Goal: Task Accomplishment & Management: Manage account settings

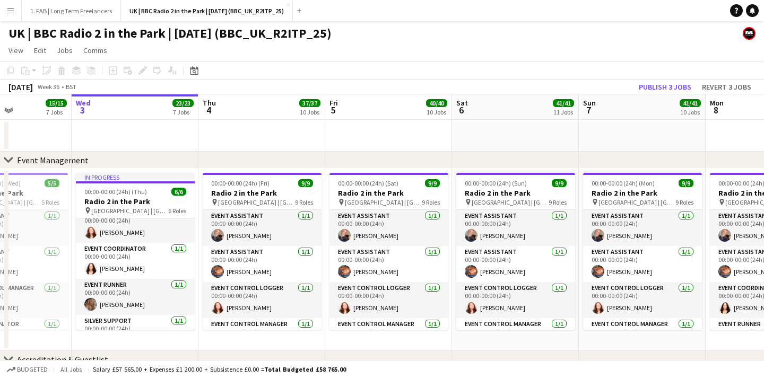
scroll to position [65, 0]
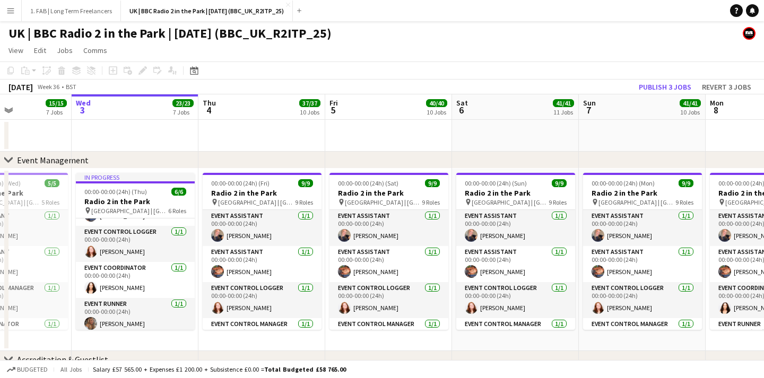
click at [139, 235] on app-card-role "Event Control Logger [DATE] 00:00-00:00 (24h) [PERSON_NAME]" at bounding box center [135, 244] width 119 height 36
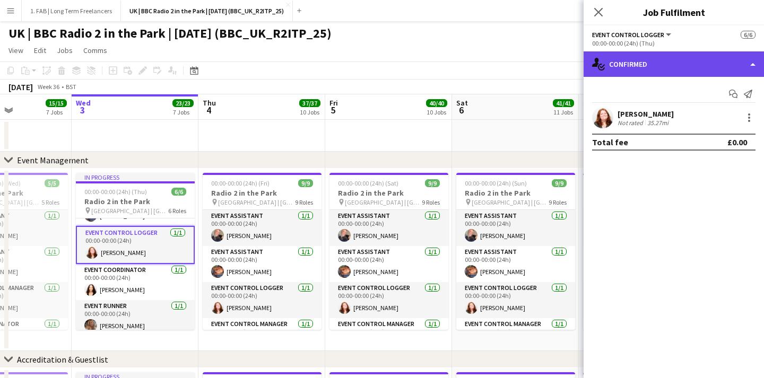
click at [641, 56] on div "single-neutral-actions-check-2 Confirmed" at bounding box center [674, 63] width 180 height 25
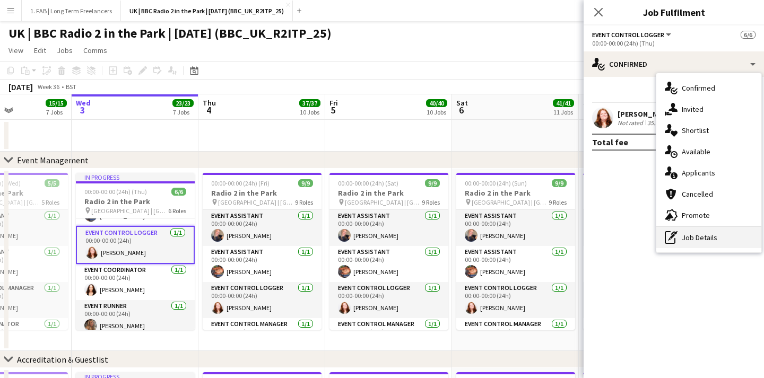
click at [694, 234] on div "pen-write Job Details" at bounding box center [709, 237] width 105 height 21
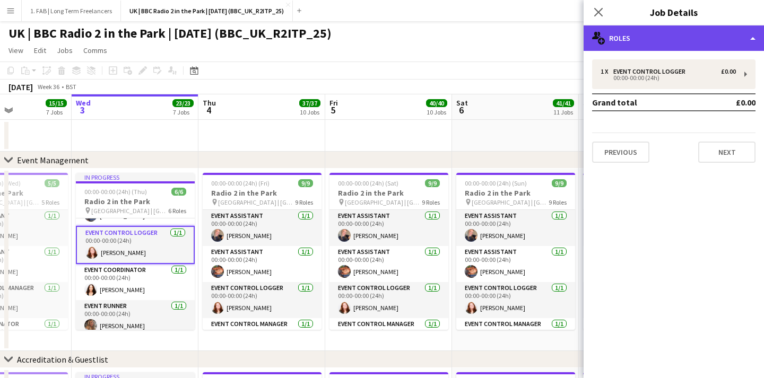
click at [622, 45] on div "multiple-users-add Roles" at bounding box center [674, 37] width 180 height 25
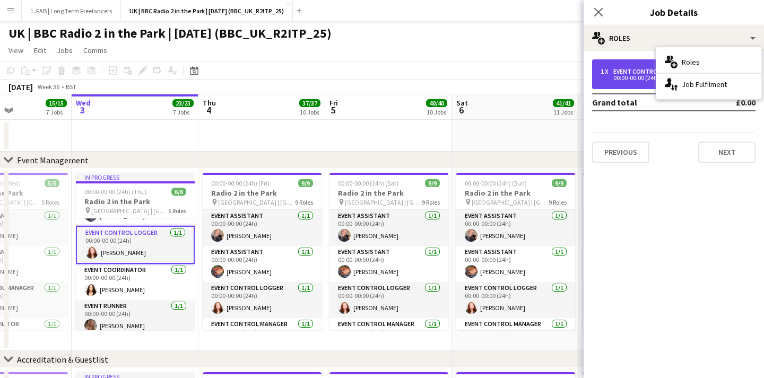
click at [608, 79] on div "00:00-00:00 (24h)" at bounding box center [668, 77] width 135 height 5
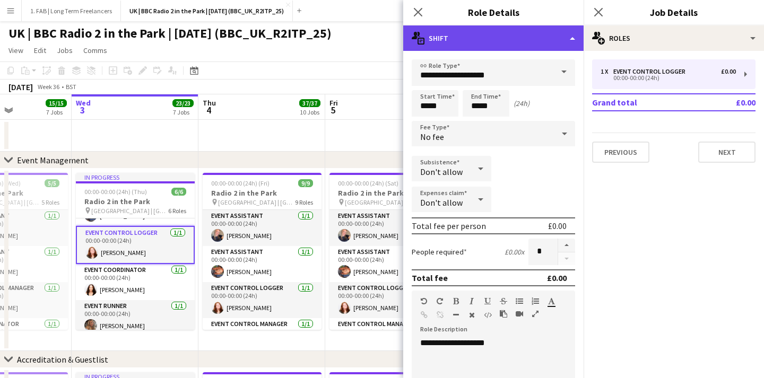
click at [498, 36] on div "multiple-actions-text Shift" at bounding box center [493, 37] width 180 height 25
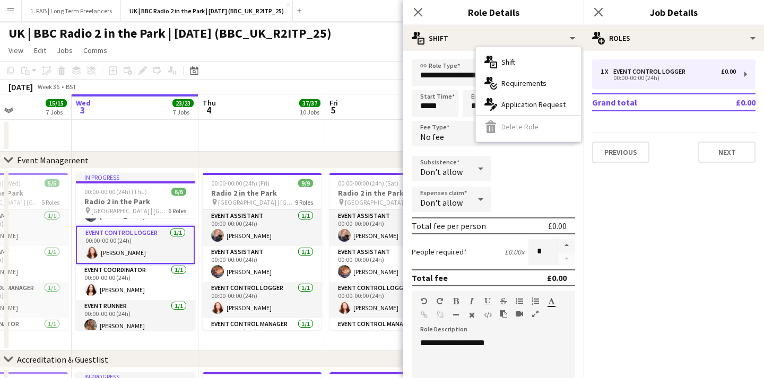
click at [529, 162] on div "Subsistence Don't allow" at bounding box center [493, 169] width 163 height 27
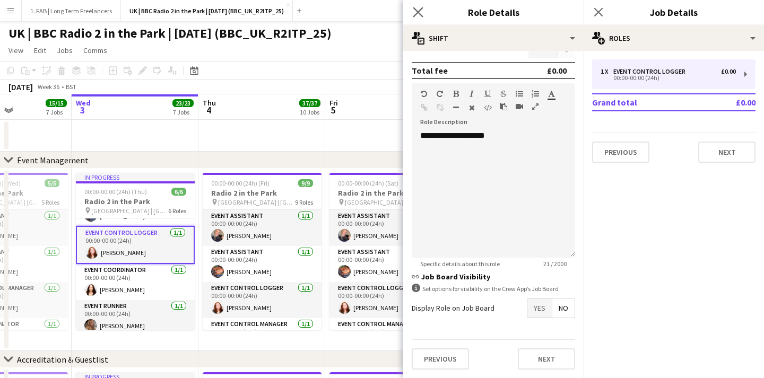
click at [420, 5] on app-icon "Close pop-in" at bounding box center [418, 12] width 15 height 15
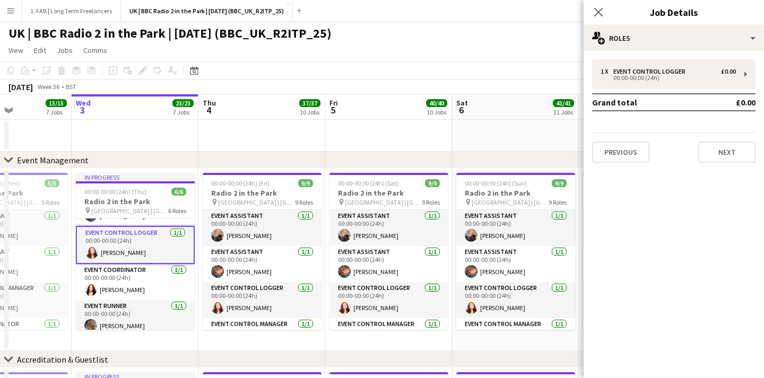
click at [606, 7] on div "Close pop-in" at bounding box center [599, 12] width 30 height 24
click at [598, 9] on icon "Close pop-in" at bounding box center [598, 12] width 10 height 10
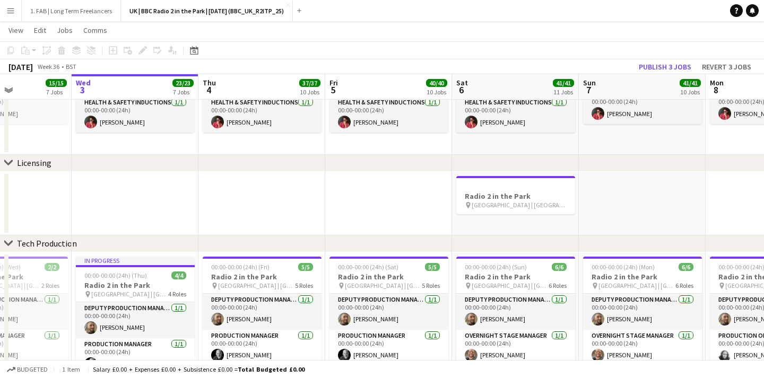
scroll to position [928, 0]
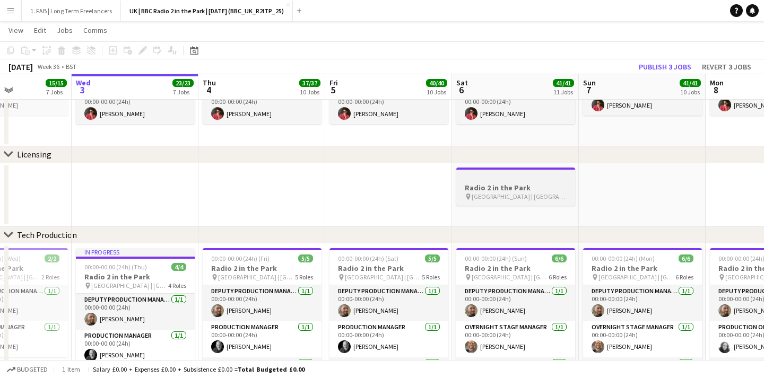
click at [493, 186] on h3 "Radio 2 in the Park" at bounding box center [515, 188] width 119 height 10
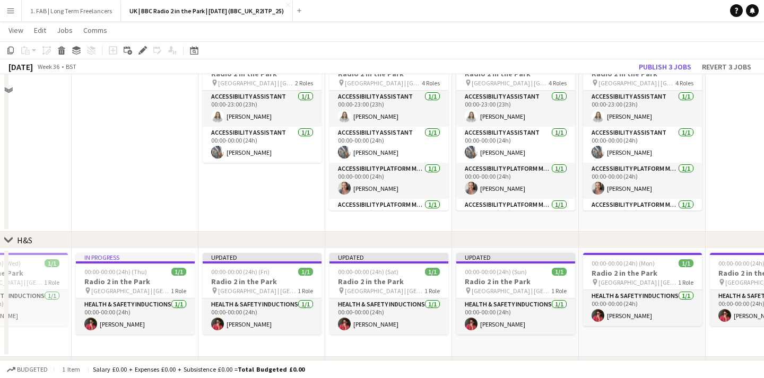
scroll to position [575, 0]
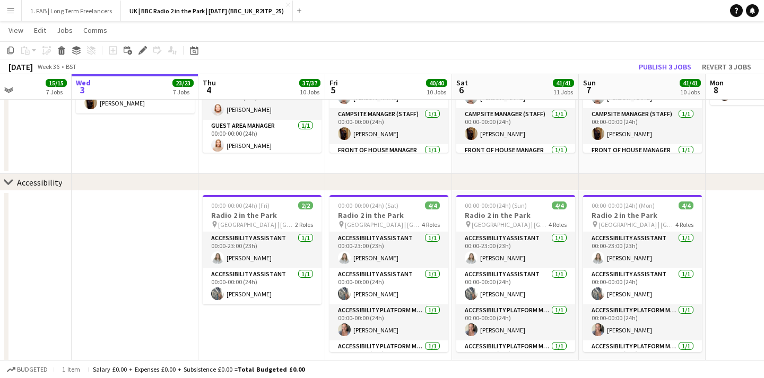
click at [147, 215] on app-date-cell at bounding box center [135, 282] width 127 height 183
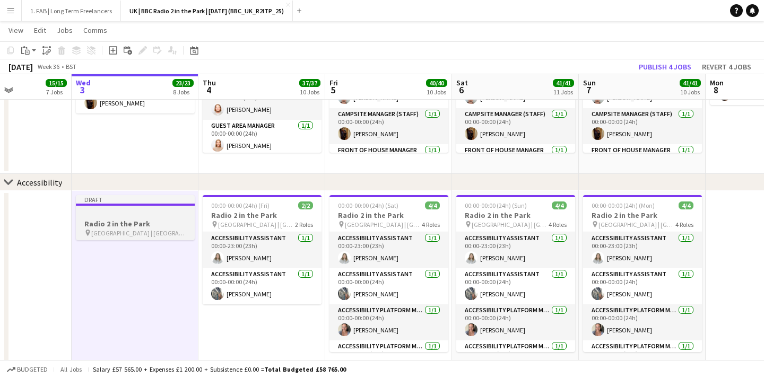
click at [155, 205] on div at bounding box center [135, 205] width 119 height 2
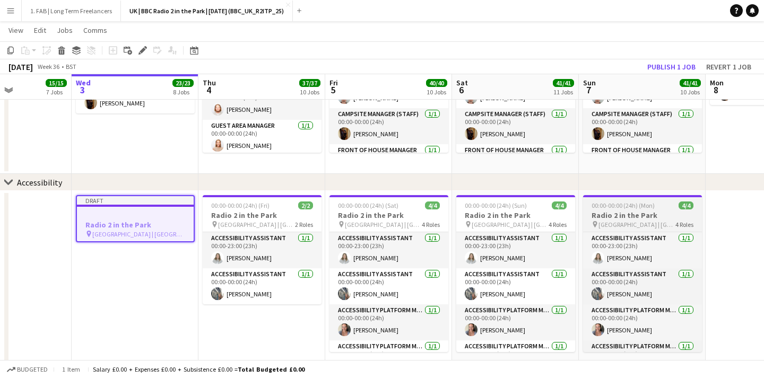
click at [644, 203] on span "00:00-00:00 (24h) (Mon)" at bounding box center [623, 206] width 63 height 8
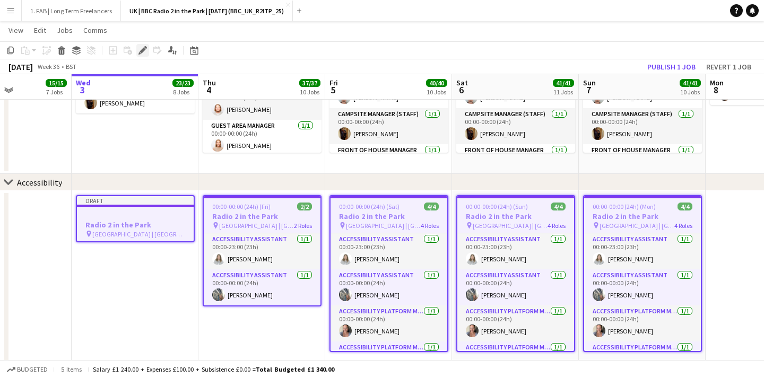
click at [141, 48] on icon "Edit" at bounding box center [143, 50] width 8 height 8
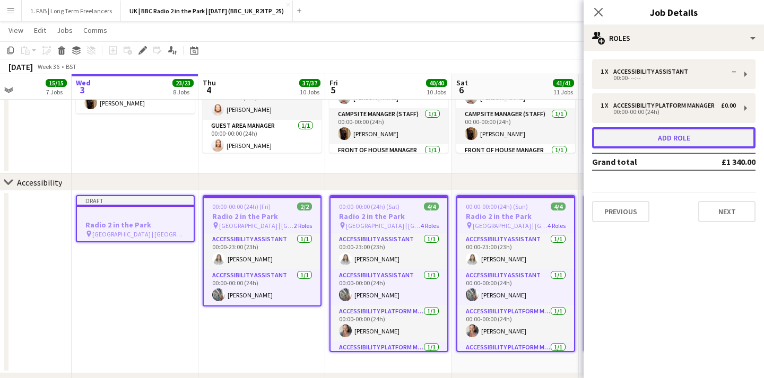
click at [629, 143] on button "Add role" at bounding box center [673, 137] width 163 height 21
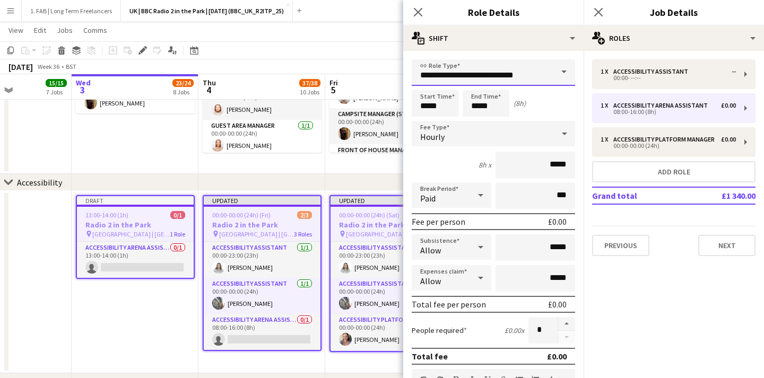
click at [538, 71] on input "**********" at bounding box center [493, 72] width 163 height 27
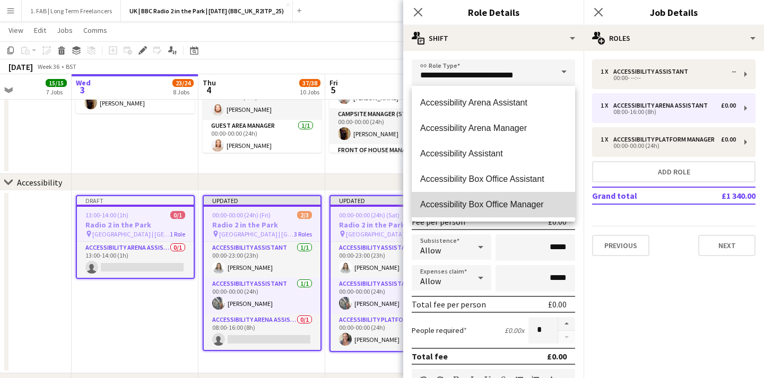
click at [506, 202] on span "Accessibility Box Office Manager" at bounding box center [493, 205] width 146 height 10
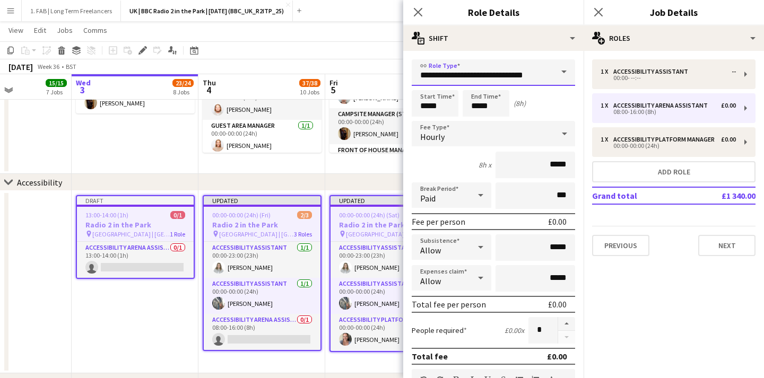
click at [542, 74] on input "**********" at bounding box center [493, 72] width 163 height 27
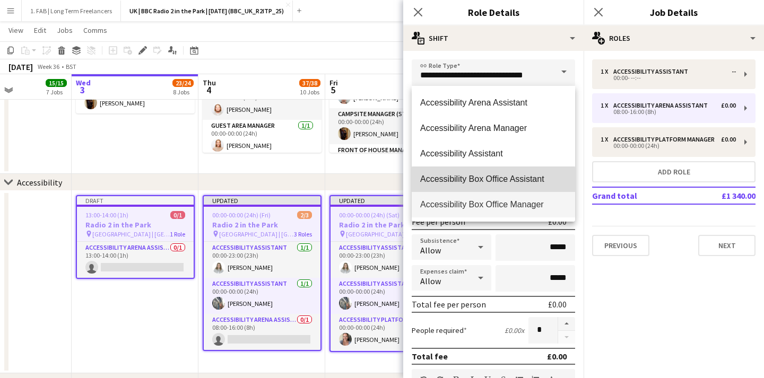
click at [494, 181] on span "Accessibility Box Office Assistant" at bounding box center [493, 179] width 146 height 10
type input "**********"
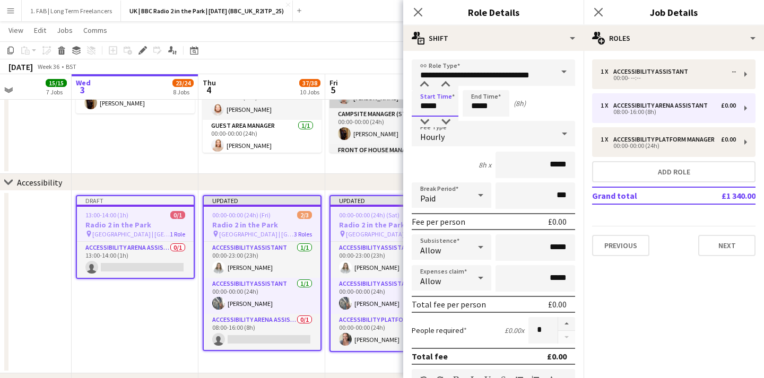
drag, startPoint x: 445, startPoint y: 103, endPoint x: 401, endPoint y: 103, distance: 44.1
click at [401, 103] on body "Menu Boards Boards Boards All jobs Status Workforce Workforce My Workforce Recr…" at bounding box center [382, 384] width 764 height 1919
type input "*****"
click at [452, 137] on div "Hourly" at bounding box center [483, 133] width 142 height 25
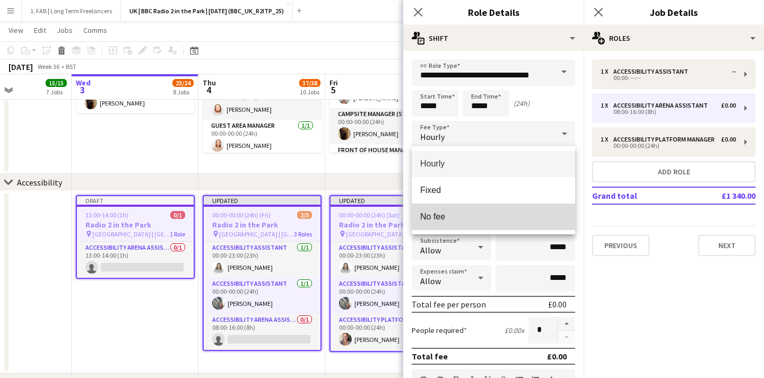
click at [439, 212] on span "No fee" at bounding box center [493, 217] width 146 height 10
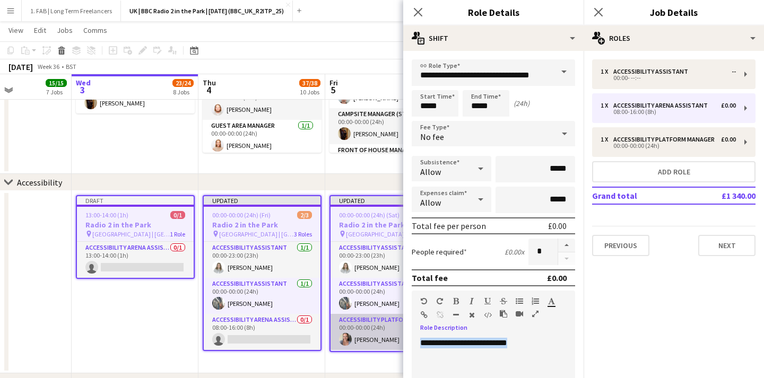
drag, startPoint x: 546, startPoint y: 342, endPoint x: 402, endPoint y: 333, distance: 144.1
click at [402, 333] on body "Menu Boards Boards Boards All jobs Status Workforce Workforce My Workforce Recr…" at bounding box center [382, 384] width 764 height 1919
click at [456, 297] on button "button" at bounding box center [455, 301] width 7 height 8
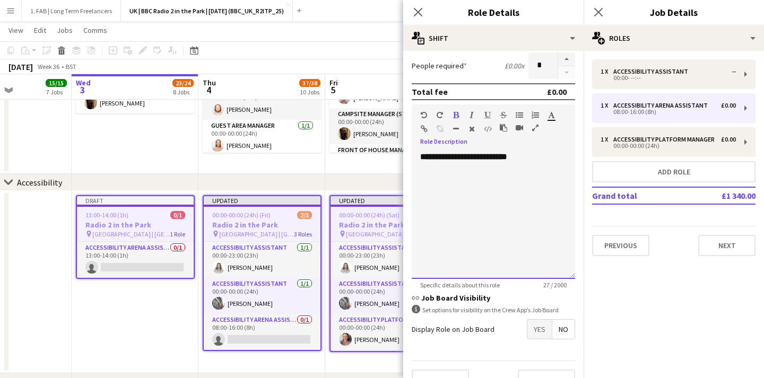
scroll to position [208, 0]
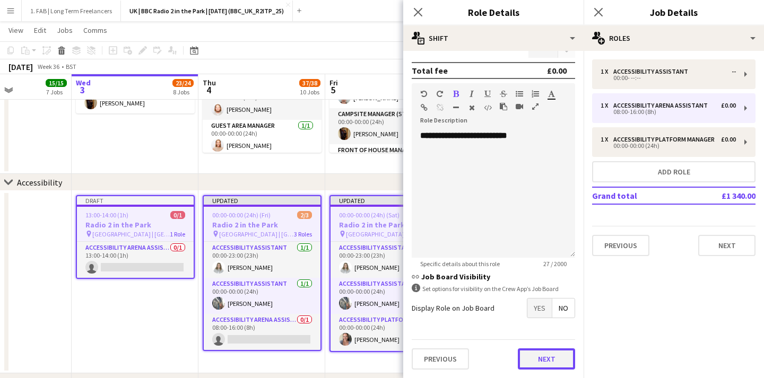
click at [548, 358] on button "Next" at bounding box center [546, 359] width 57 height 21
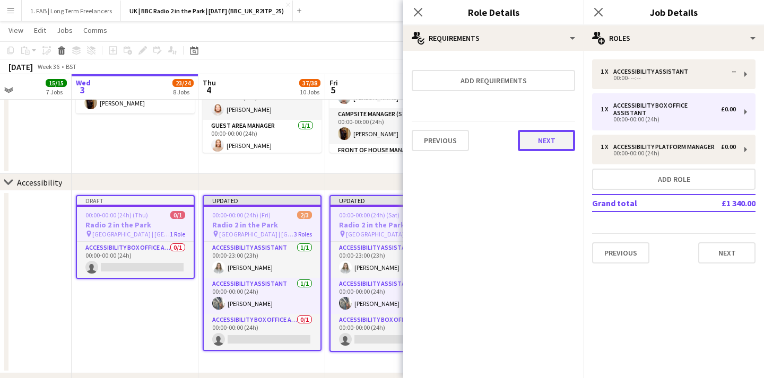
click at [539, 142] on button "Next" at bounding box center [546, 140] width 57 height 21
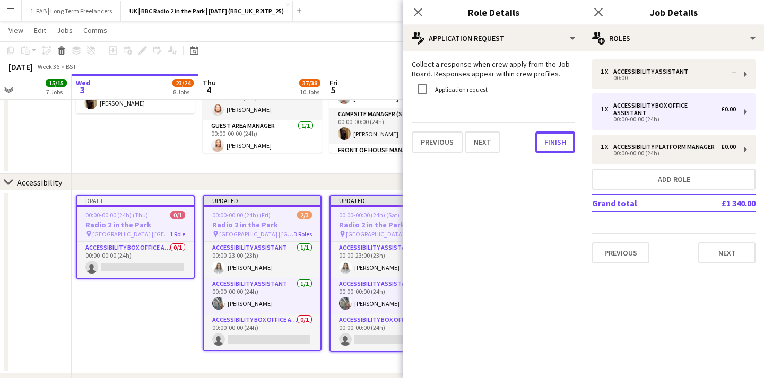
click at [539, 142] on button "Finish" at bounding box center [556, 142] width 40 height 21
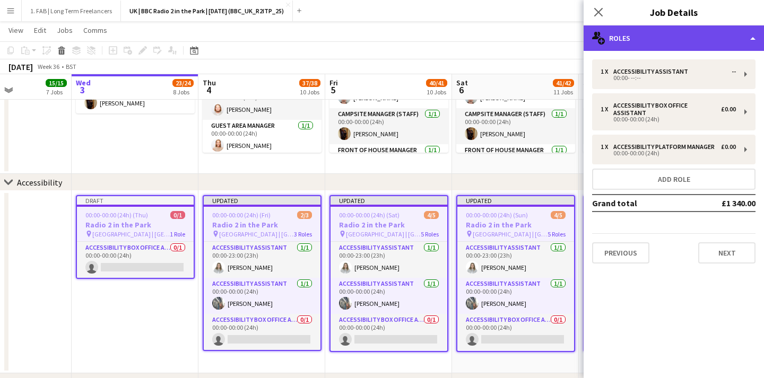
click at [647, 37] on div "multiple-users-add Roles" at bounding box center [674, 37] width 180 height 25
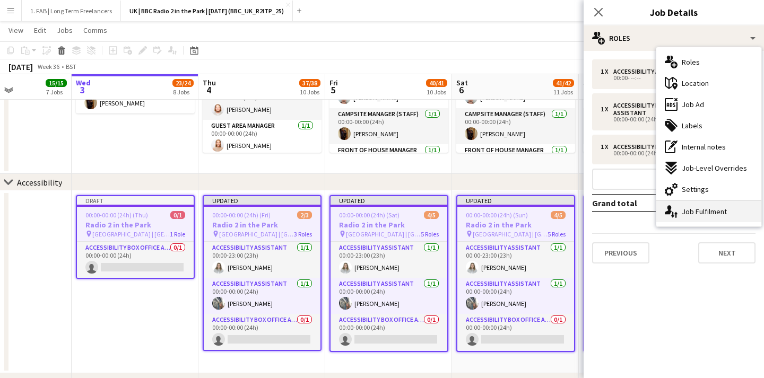
click at [691, 208] on div "single-neutral-actions-up-down Job Fulfilment" at bounding box center [709, 211] width 105 height 21
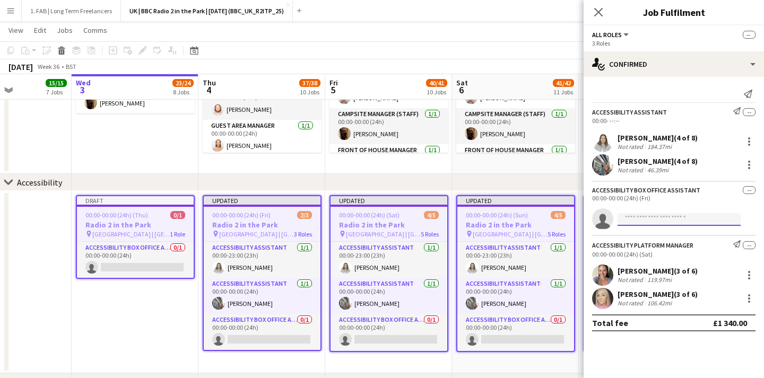
click at [668, 218] on input at bounding box center [679, 219] width 123 height 13
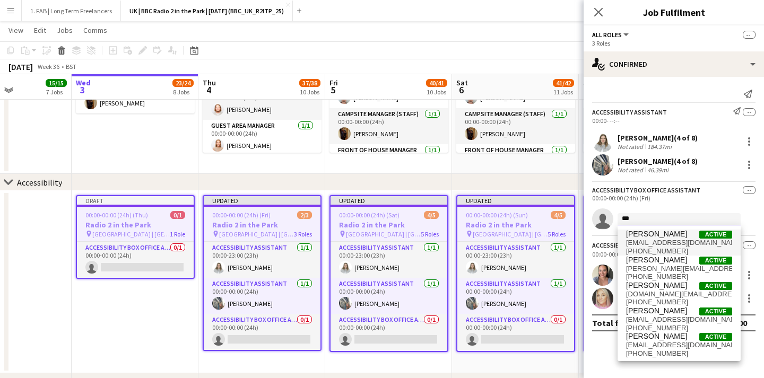
type input "***"
click at [646, 243] on span "[EMAIL_ADDRESS][DOMAIN_NAME]" at bounding box center [679, 243] width 106 height 8
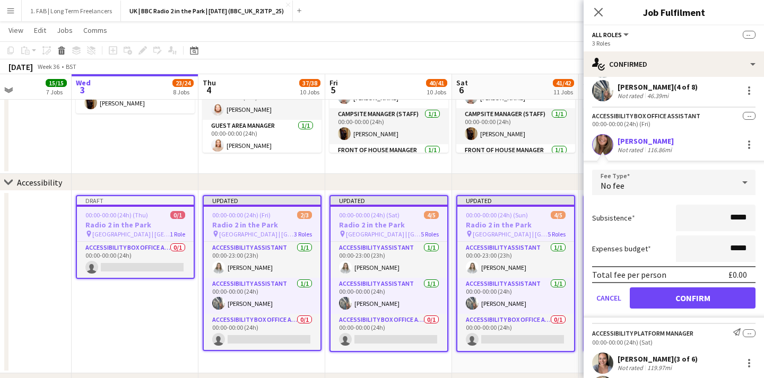
scroll to position [88, 0]
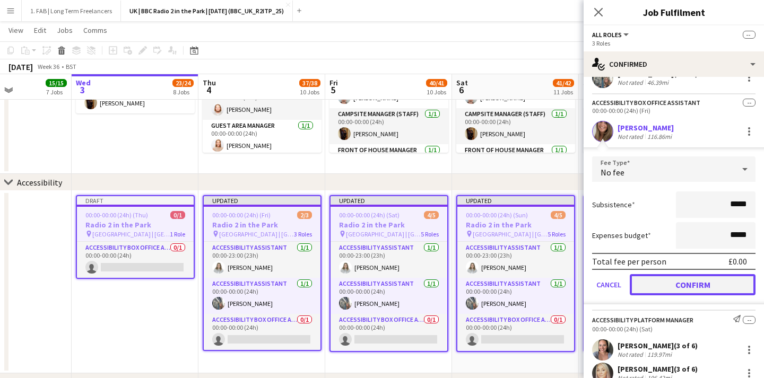
click at [666, 282] on button "Confirm" at bounding box center [693, 284] width 126 height 21
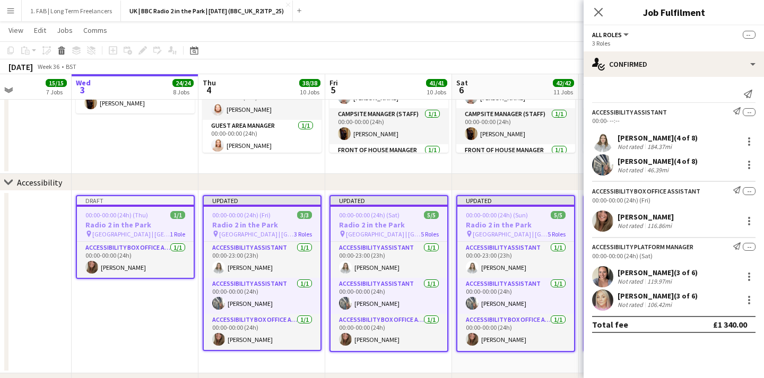
scroll to position [0, 0]
click at [598, 12] on icon at bounding box center [598, 12] width 10 height 10
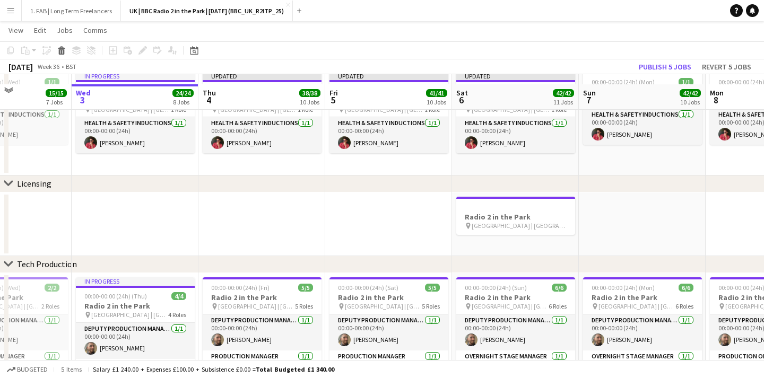
scroll to position [909, 0]
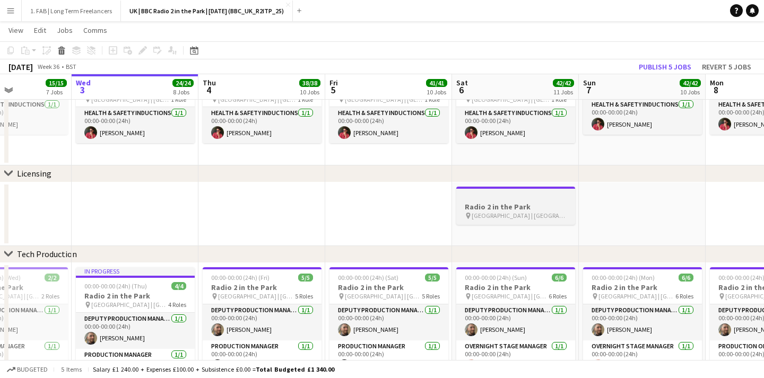
click at [489, 202] on app-job-card "Radio 2 in the Park pin [GEOGRAPHIC_DATA] | [GEOGRAPHIC_DATA], [GEOGRAPHIC_DATA]" at bounding box center [515, 206] width 119 height 38
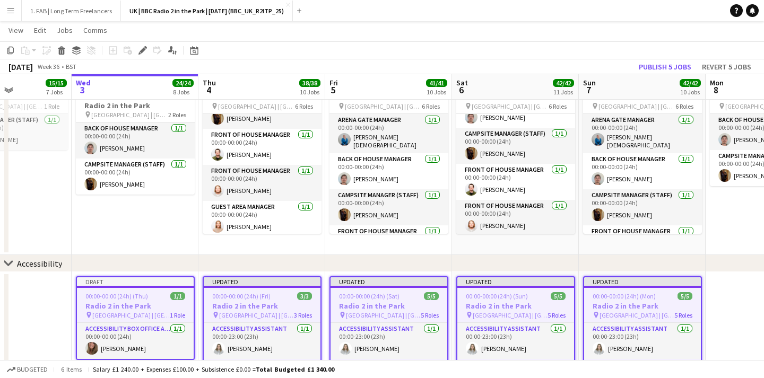
scroll to position [61, 0]
click at [424, 267] on div "chevron-right Accessibility" at bounding box center [382, 263] width 764 height 17
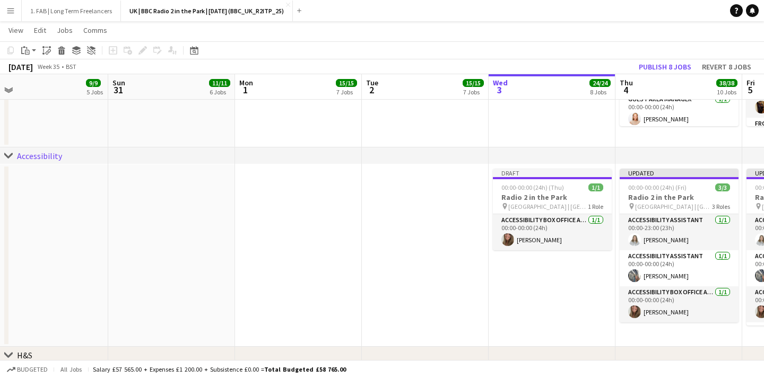
scroll to position [0, 324]
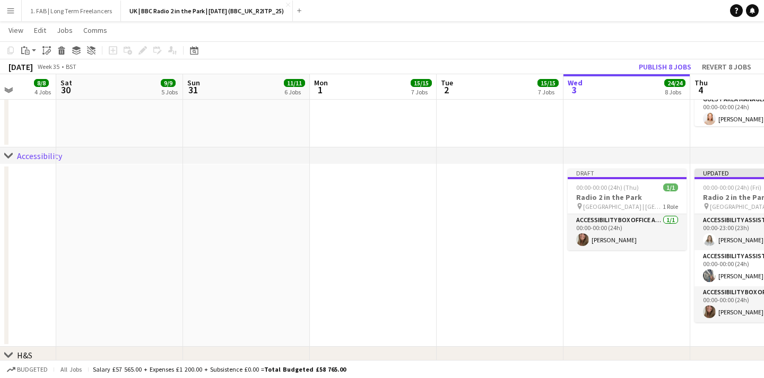
click at [357, 182] on app-date-cell at bounding box center [373, 256] width 127 height 183
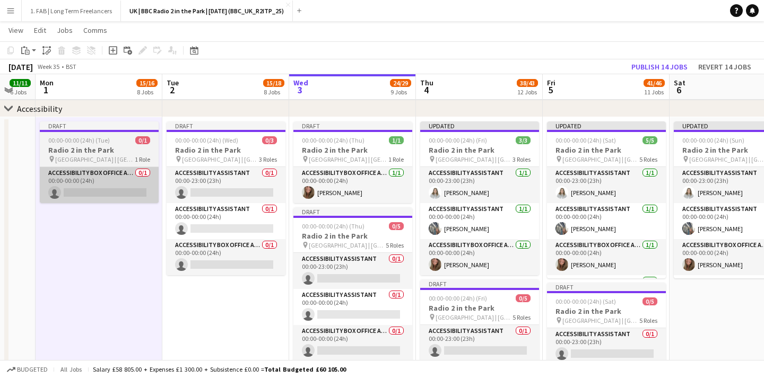
scroll to position [637, 0]
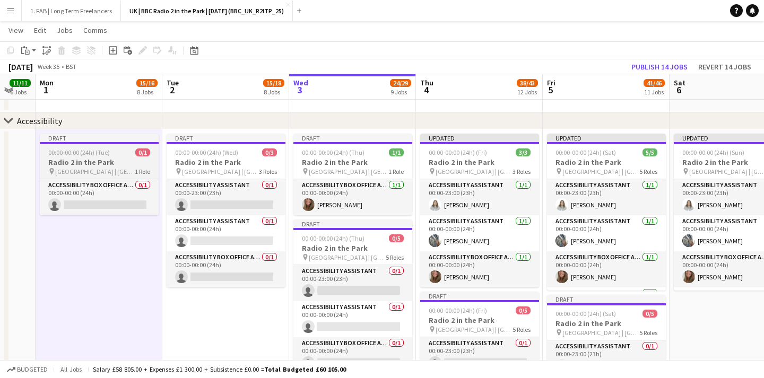
click at [109, 153] on div "00:00-00:00 (24h) (Tue) 0/1" at bounding box center [99, 153] width 119 height 8
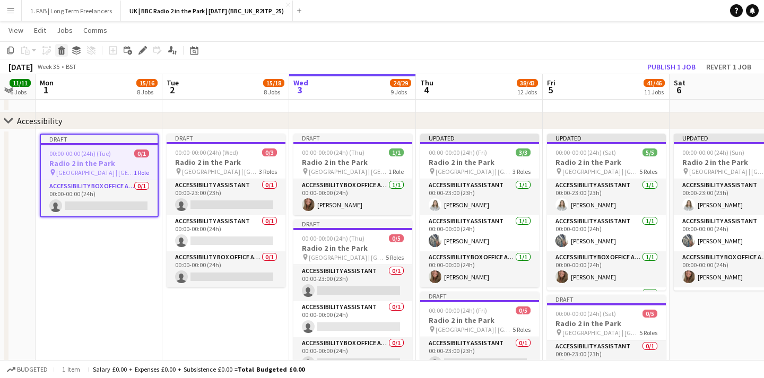
click at [62, 50] on icon at bounding box center [62, 51] width 6 height 5
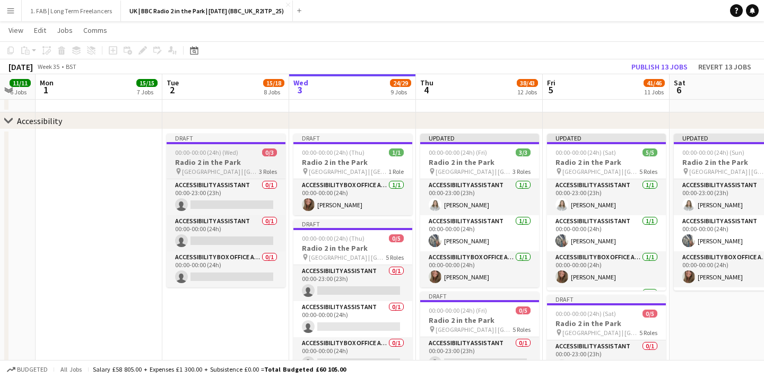
click at [190, 142] on div at bounding box center [226, 143] width 119 height 2
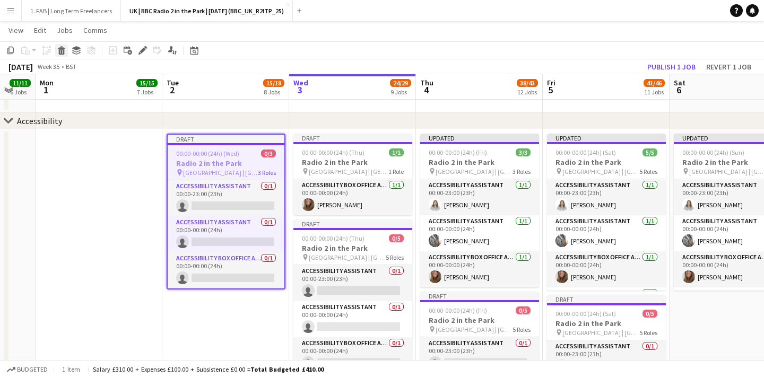
click at [61, 50] on icon at bounding box center [62, 51] width 6 height 5
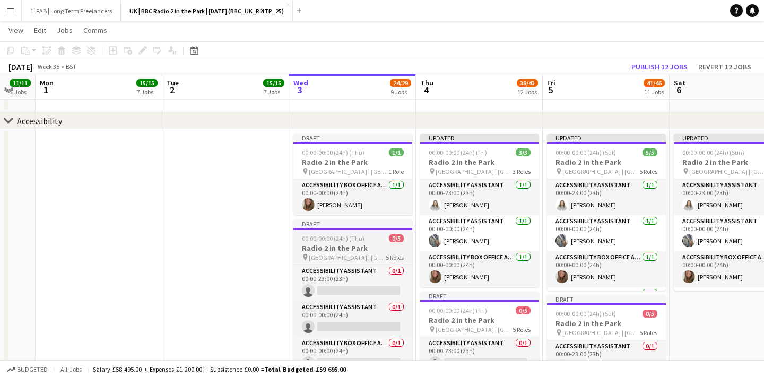
click at [327, 235] on span "00:00-00:00 (24h) (Thu)" at bounding box center [333, 239] width 63 height 8
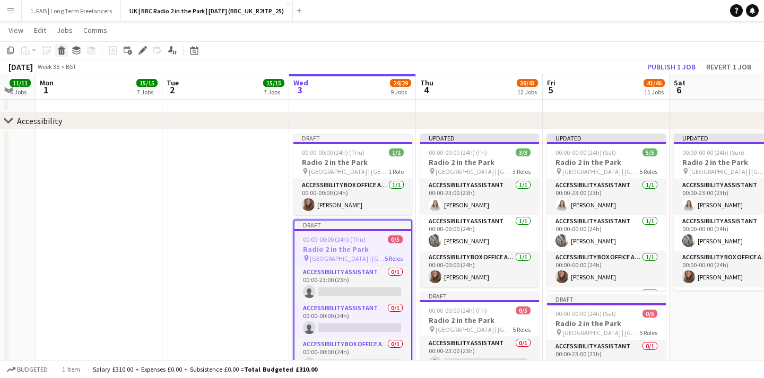
click at [58, 48] on icon at bounding box center [61, 47] width 7 height 3
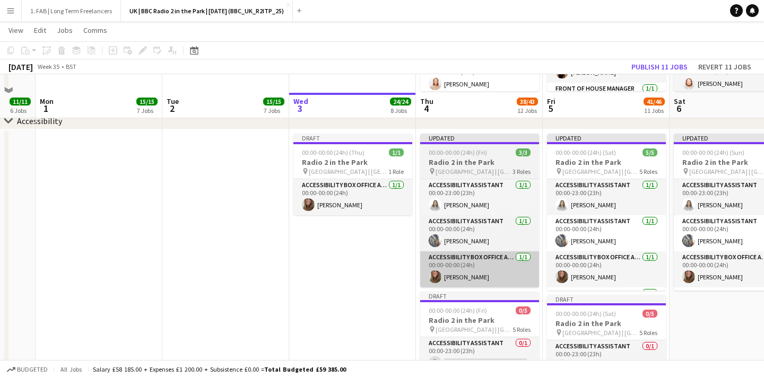
scroll to position [718, 0]
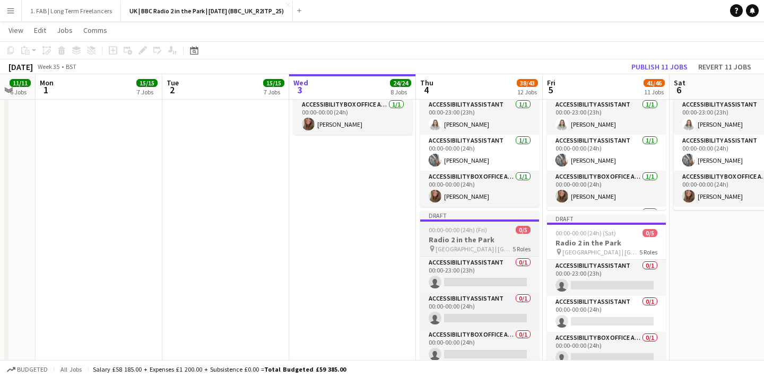
click at [474, 223] on app-job-card "Draft 00:00-00:00 (24h) (Fri) 0/5 Radio 2 in the Park pin [GEOGRAPHIC_DATA] | […" at bounding box center [479, 289] width 119 height 157
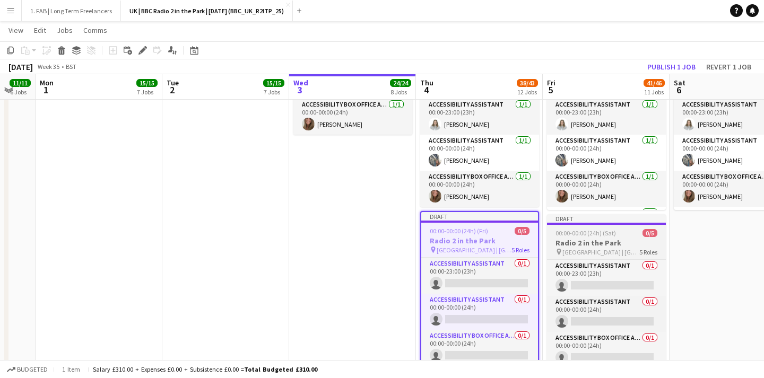
click at [618, 227] on app-job-card "Draft 00:00-00:00 (24h) (Sat) 0/5 Radio 2 in the Park pin [GEOGRAPHIC_DATA] | […" at bounding box center [606, 292] width 119 height 157
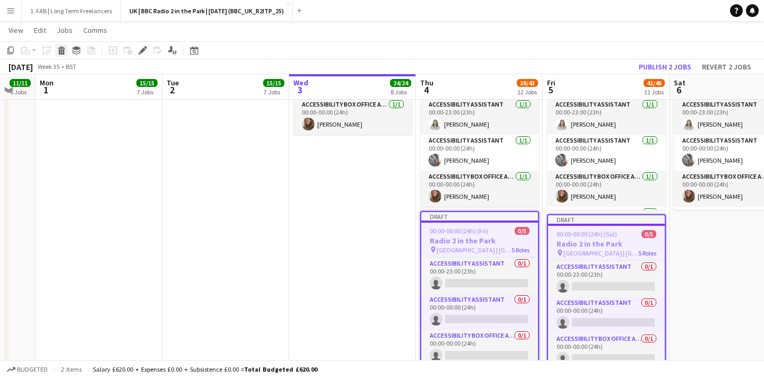
click at [59, 50] on icon at bounding box center [62, 51] width 6 height 5
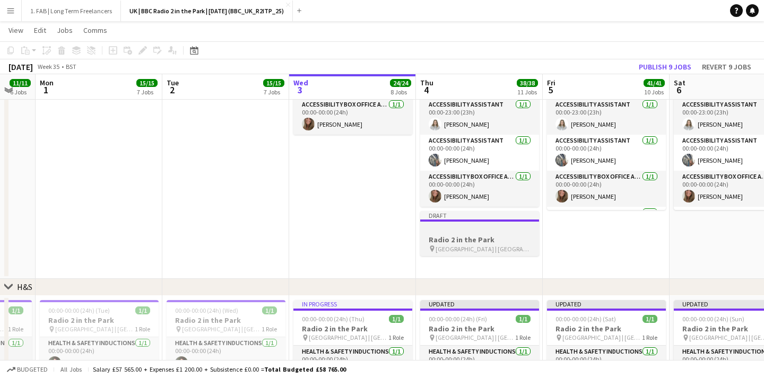
click at [477, 222] on app-job-card "Draft Radio 2 in the Park pin [GEOGRAPHIC_DATA] | [GEOGRAPHIC_DATA], [GEOGRAPHI…" at bounding box center [479, 233] width 119 height 45
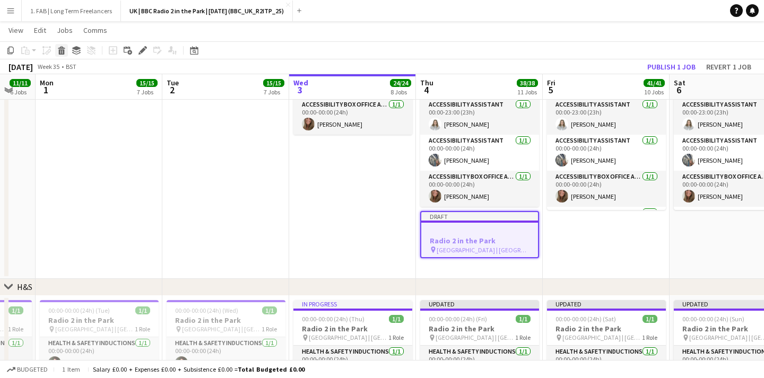
click at [61, 49] on icon at bounding box center [62, 51] width 6 height 5
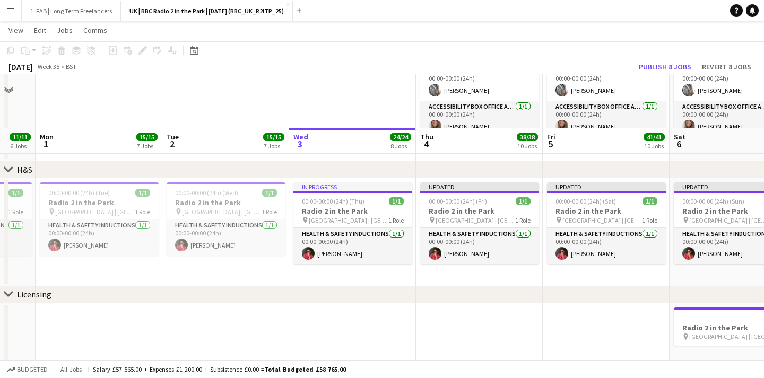
scroll to position [868, 0]
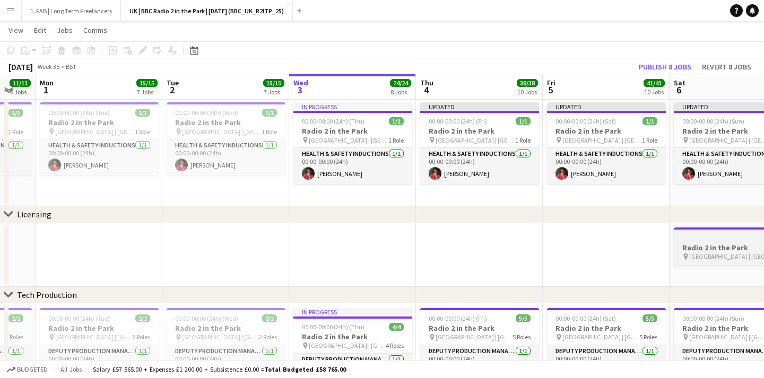
click at [723, 254] on span "[GEOGRAPHIC_DATA] | [GEOGRAPHIC_DATA], [GEOGRAPHIC_DATA]" at bounding box center [736, 257] width 95 height 8
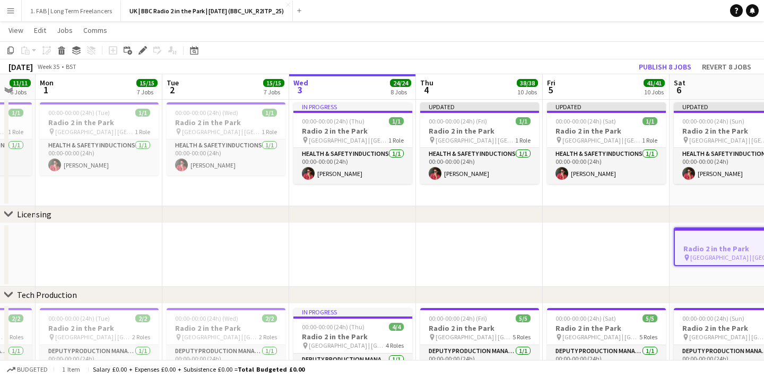
click at [718, 234] on app-job-card "Radio 2 in the Park pin [GEOGRAPHIC_DATA] | [GEOGRAPHIC_DATA], [GEOGRAPHIC_DATA]" at bounding box center [733, 247] width 119 height 39
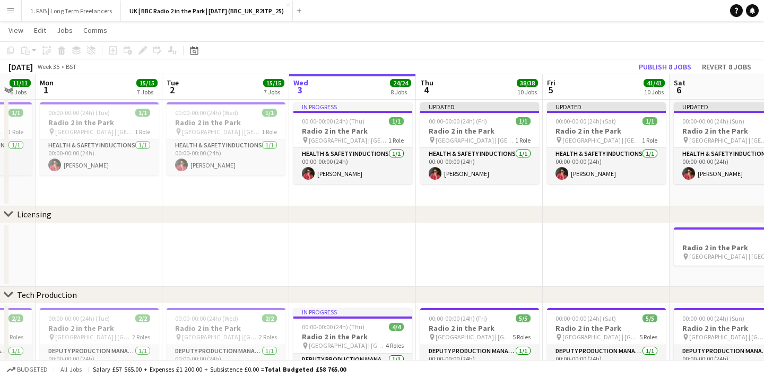
click at [540, 258] on app-date-cell at bounding box center [479, 255] width 127 height 64
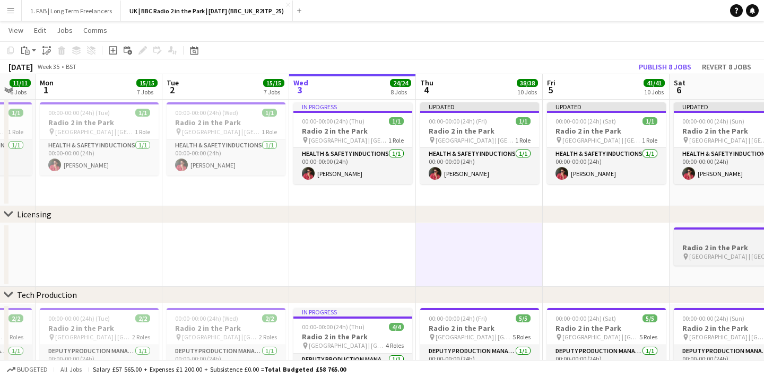
click at [688, 243] on h3 "Radio 2 in the Park" at bounding box center [733, 248] width 119 height 10
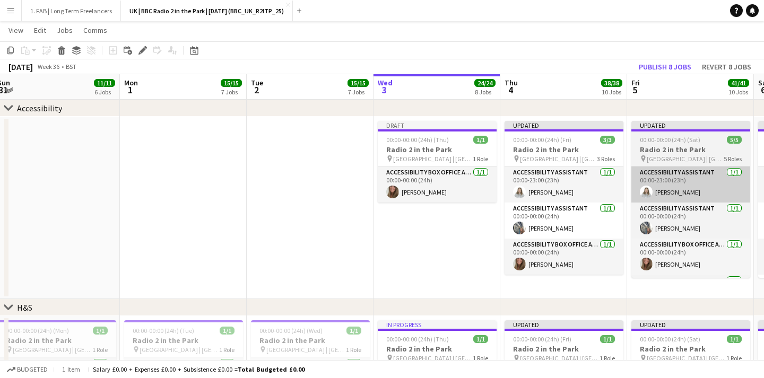
scroll to position [0, 331]
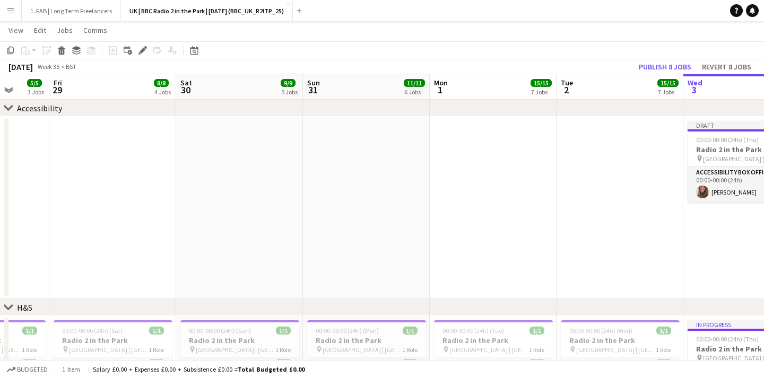
click at [484, 146] on app-date-cell at bounding box center [493, 208] width 127 height 183
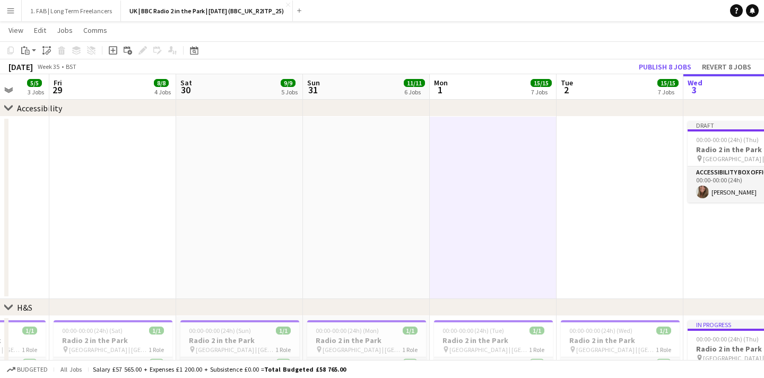
click at [587, 133] on app-date-cell at bounding box center [620, 208] width 127 height 183
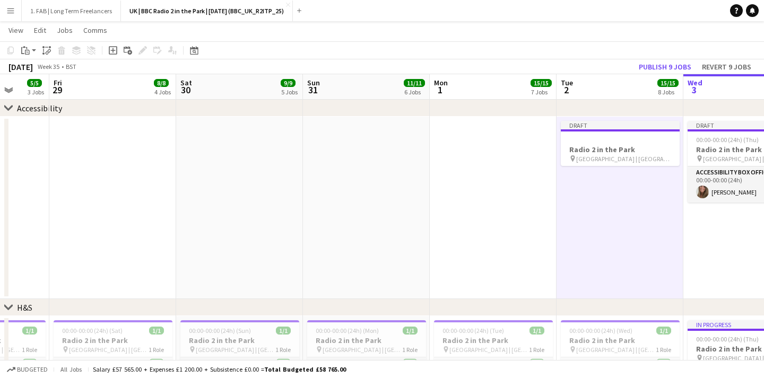
click at [490, 152] on app-date-cell at bounding box center [493, 208] width 127 height 183
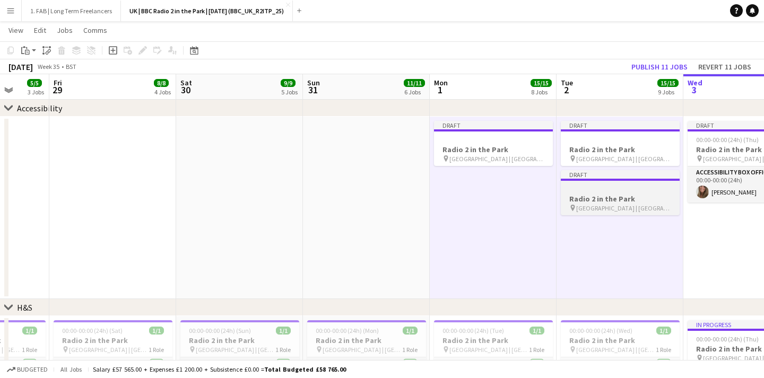
click at [574, 186] on div at bounding box center [620, 189] width 119 height 8
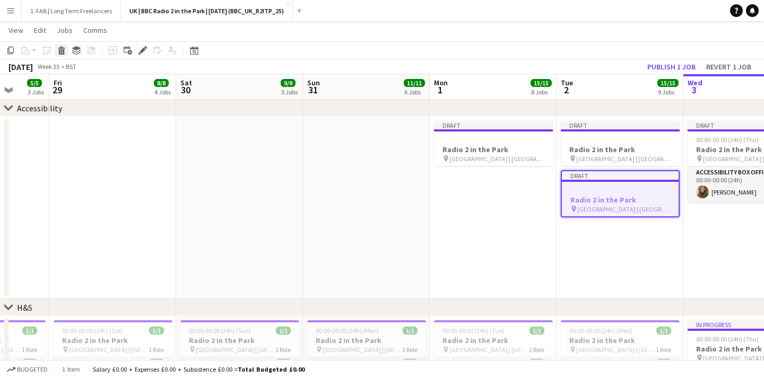
click at [63, 52] on icon at bounding box center [62, 51] width 6 height 5
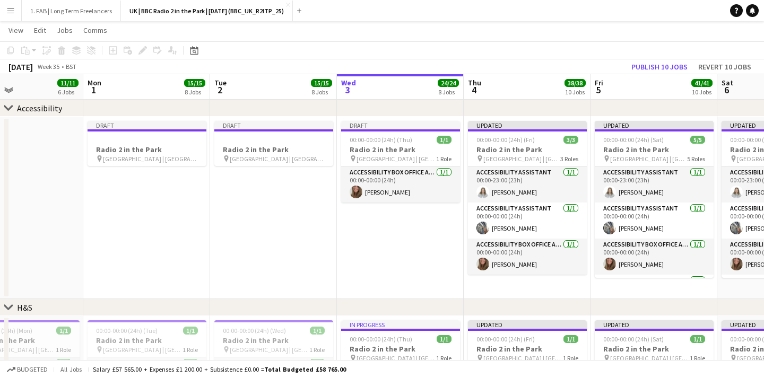
scroll to position [0, 425]
click at [134, 133] on app-job-card "Draft Radio 2 in the Park pin [GEOGRAPHIC_DATA] | [GEOGRAPHIC_DATA], [GEOGRAPHI…" at bounding box center [146, 143] width 119 height 45
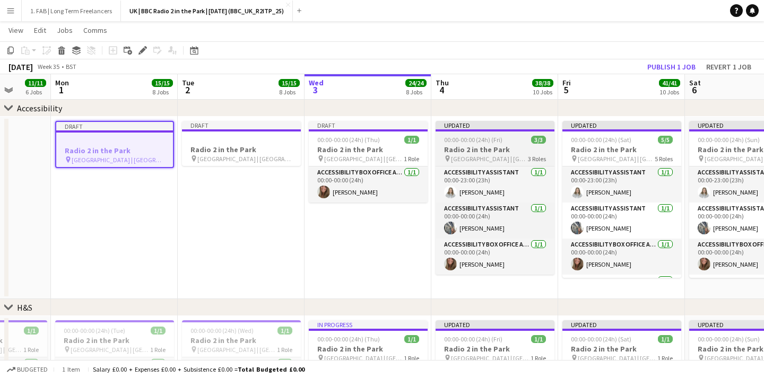
scroll to position [0, 402]
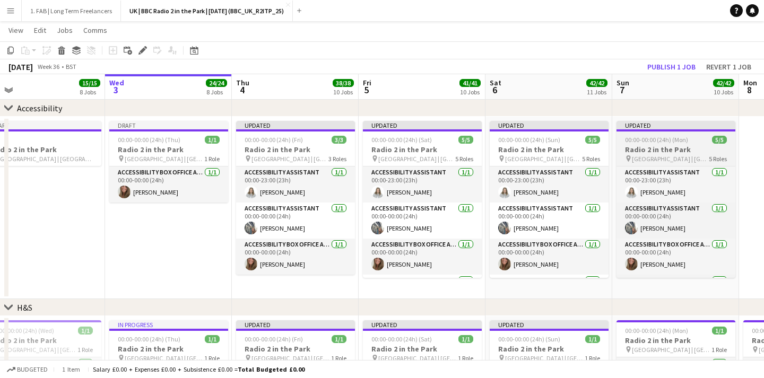
click at [672, 143] on span "00:00-00:00 (24h) (Mon)" at bounding box center [656, 140] width 63 height 8
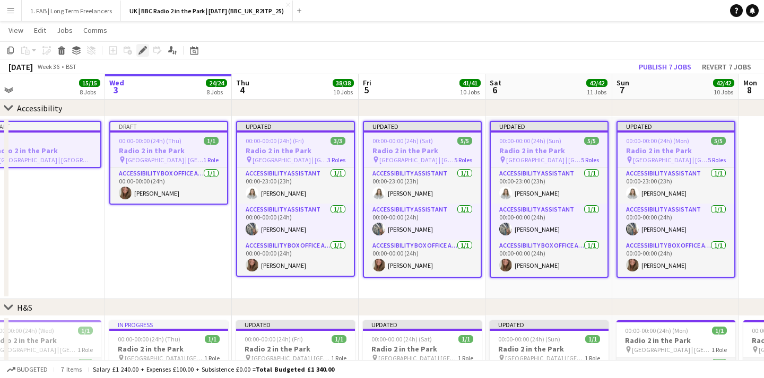
click at [141, 49] on icon "Edit" at bounding box center [143, 50] width 8 height 8
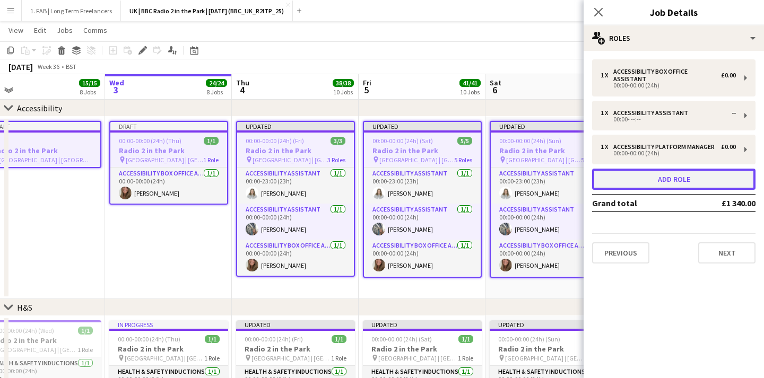
click at [642, 183] on button "Add role" at bounding box center [673, 179] width 163 height 21
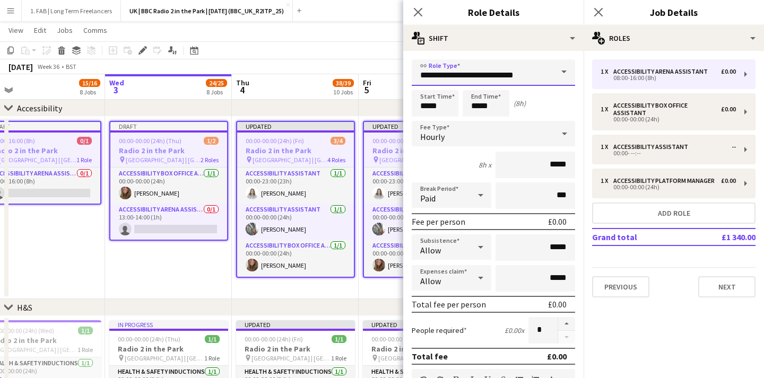
drag, startPoint x: 534, startPoint y: 78, endPoint x: 333, endPoint y: 69, distance: 200.8
click at [333, 69] on body "Menu Boards Boards Boards All jobs Status Workforce Workforce My Workforce Recr…" at bounding box center [382, 309] width 764 height 1919
click at [555, 80] on span at bounding box center [564, 71] width 22 height 25
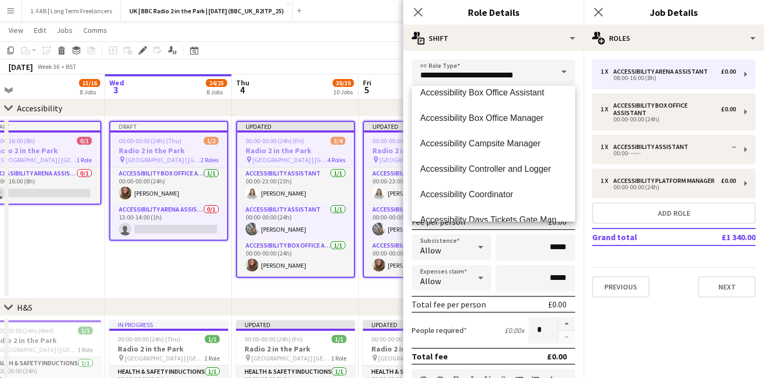
scroll to position [111, 0]
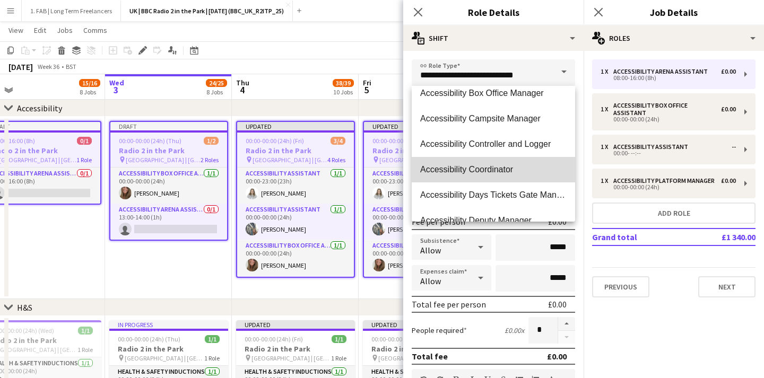
click at [512, 170] on span "Accessibility Coordinator" at bounding box center [493, 170] width 146 height 10
type input "**********"
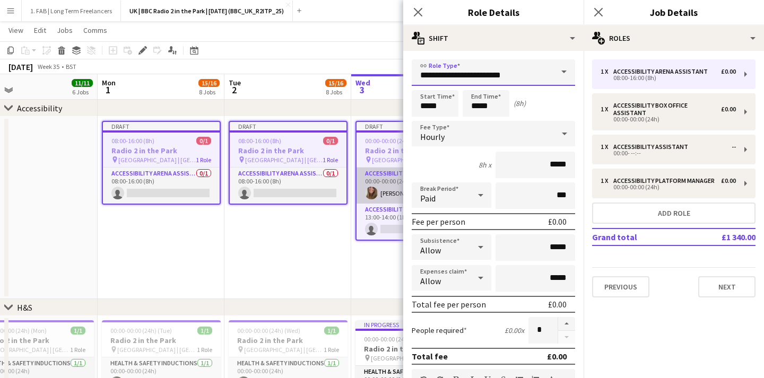
scroll to position [0, 281]
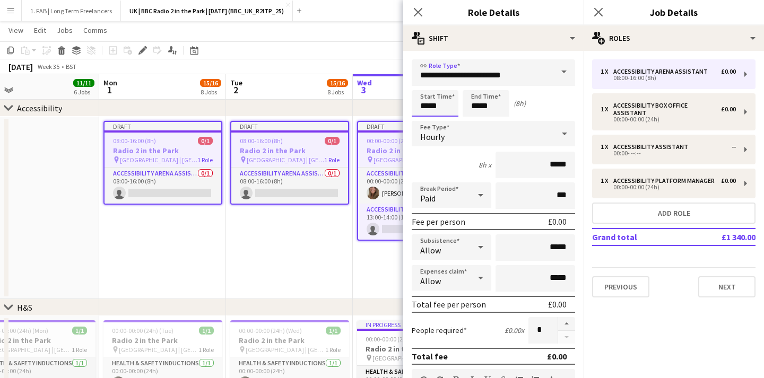
click at [449, 110] on input "*****" at bounding box center [435, 103] width 47 height 27
type input "*****"
click at [440, 135] on span "Hourly" at bounding box center [432, 137] width 24 height 11
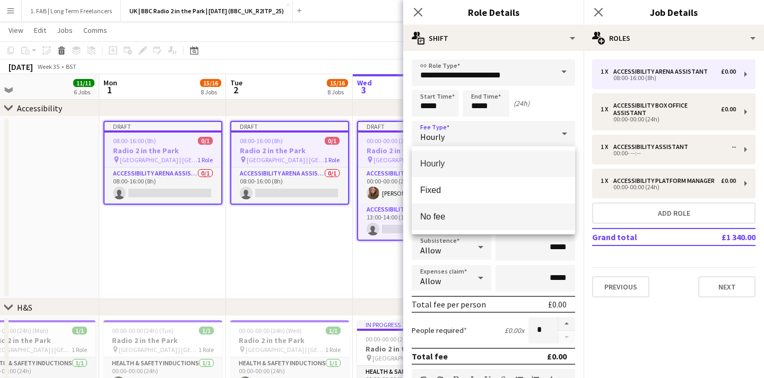
click at [435, 223] on mat-option "No fee" at bounding box center [493, 217] width 163 height 27
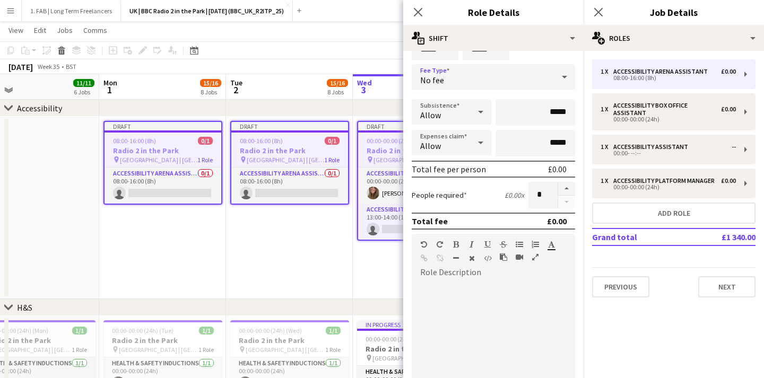
scroll to position [75, 0]
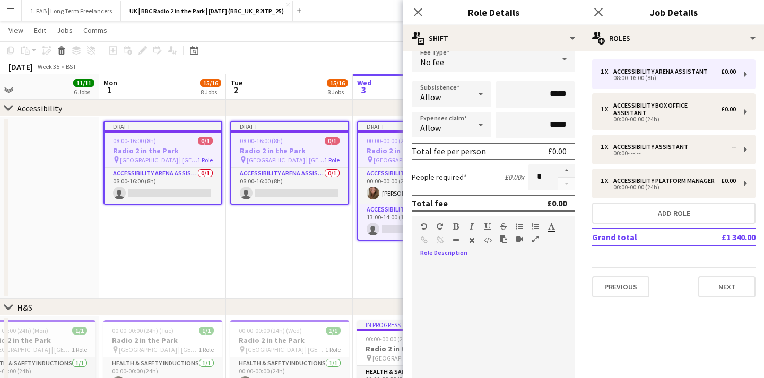
click at [451, 291] on div at bounding box center [493, 326] width 163 height 127
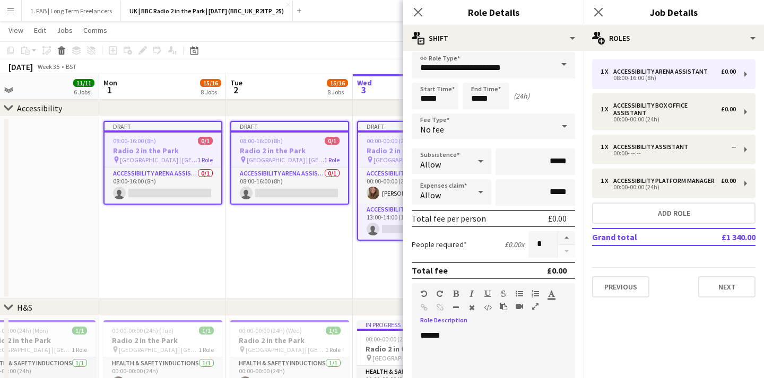
scroll to position [0, 0]
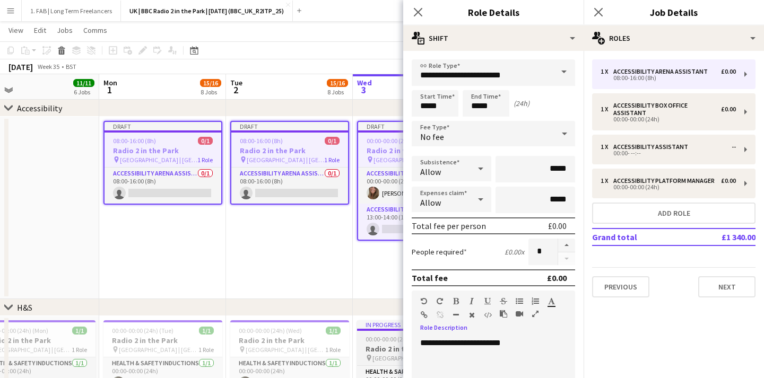
drag, startPoint x: 540, startPoint y: 343, endPoint x: 374, endPoint y: 339, distance: 166.2
click at [374, 339] on body "Menu Boards Boards Boards All jobs Status Workforce Workforce My Workforce Recr…" at bounding box center [382, 309] width 764 height 1919
click at [456, 299] on icon "button" at bounding box center [456, 301] width 6 height 7
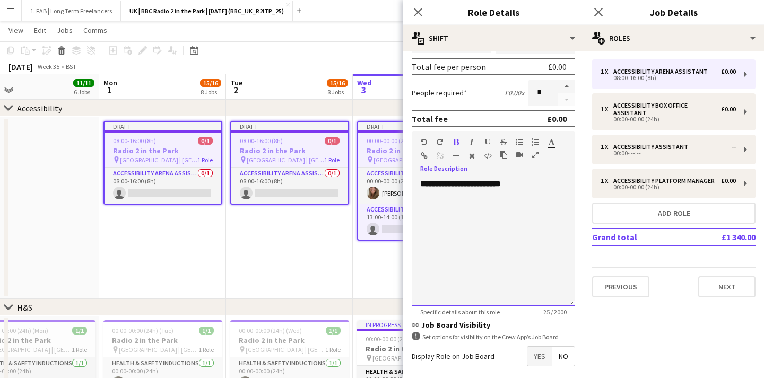
scroll to position [208, 0]
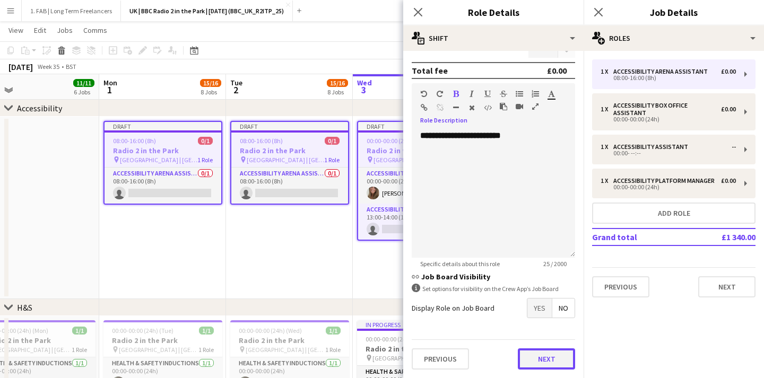
click at [538, 359] on button "Next" at bounding box center [546, 359] width 57 height 21
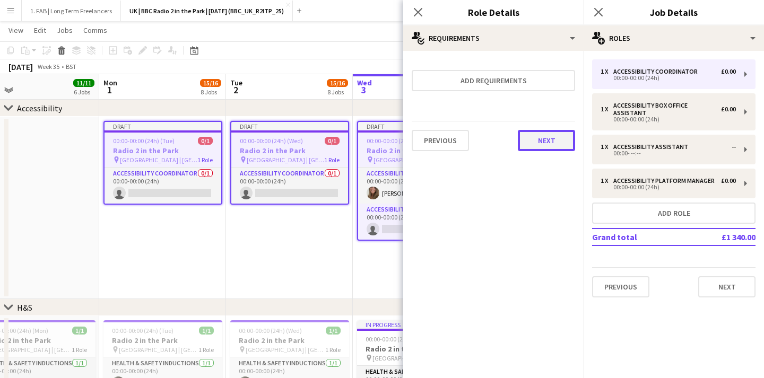
click at [542, 138] on button "Next" at bounding box center [546, 140] width 57 height 21
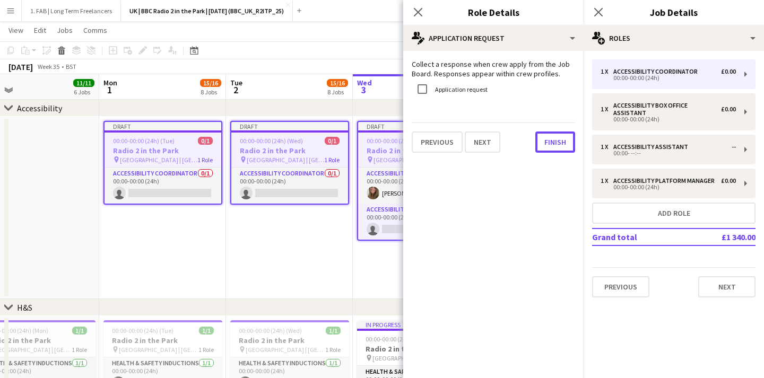
click at [542, 138] on button "Finish" at bounding box center [556, 142] width 40 height 21
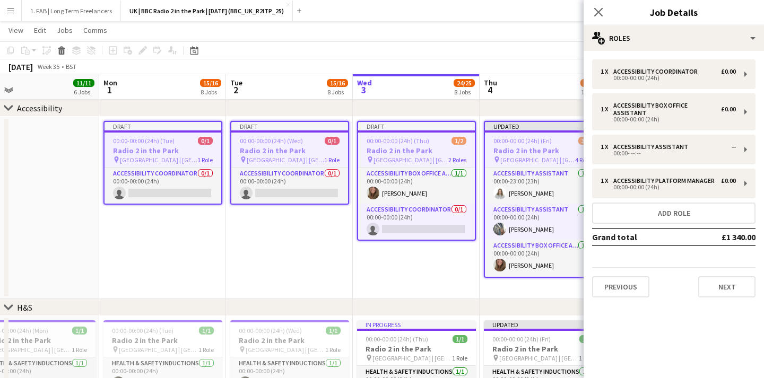
click at [269, 225] on app-date-cell "Draft 00:00-00:00 (24h) (Wed) 0/1 Radio 2 in the Park pin [GEOGRAPHIC_DATA] | […" at bounding box center [289, 208] width 127 height 183
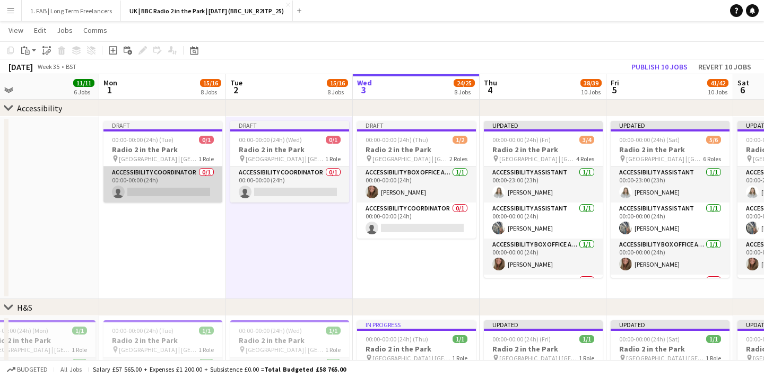
click at [183, 177] on app-card-role "Accessibility Coordinator 0/1 00:00-00:00 (24h) single-neutral-actions" at bounding box center [163, 185] width 119 height 36
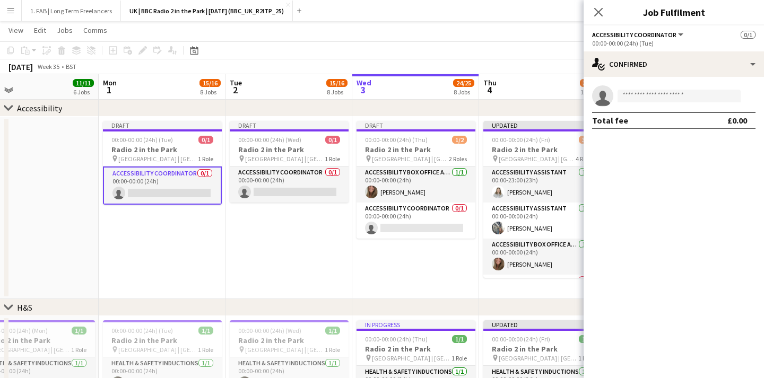
click at [636, 42] on div "00:00-00:00 (24h) (Tue)" at bounding box center [673, 43] width 163 height 8
click at [667, 33] on span "Accessibility Coordinator" at bounding box center [634, 35] width 84 height 8
click at [653, 70] on li "Accessibility Coordinator" at bounding box center [641, 71] width 80 height 10
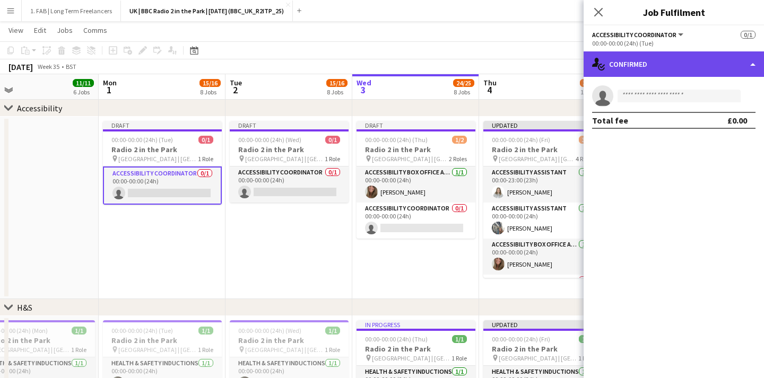
click at [644, 57] on div "single-neutral-actions-check-2 Confirmed" at bounding box center [674, 63] width 180 height 25
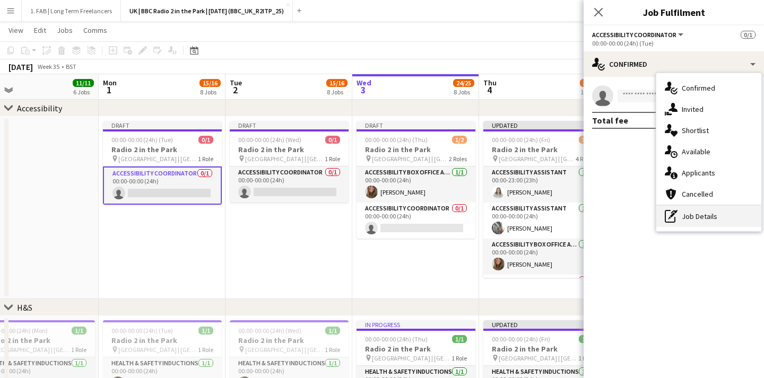
click at [691, 213] on div "pen-write Job Details" at bounding box center [709, 216] width 105 height 21
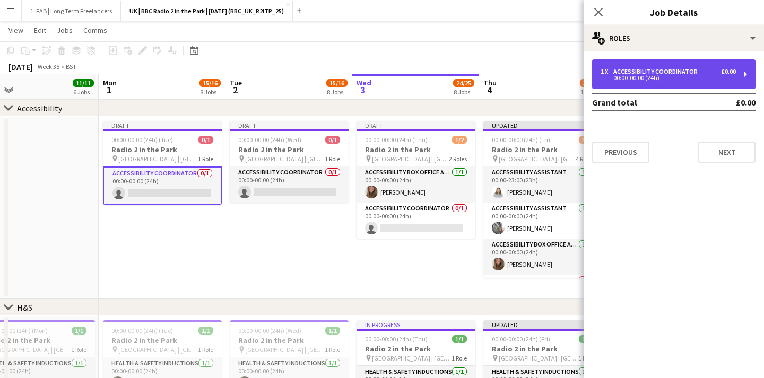
click at [646, 79] on div "00:00-00:00 (24h)" at bounding box center [668, 77] width 135 height 5
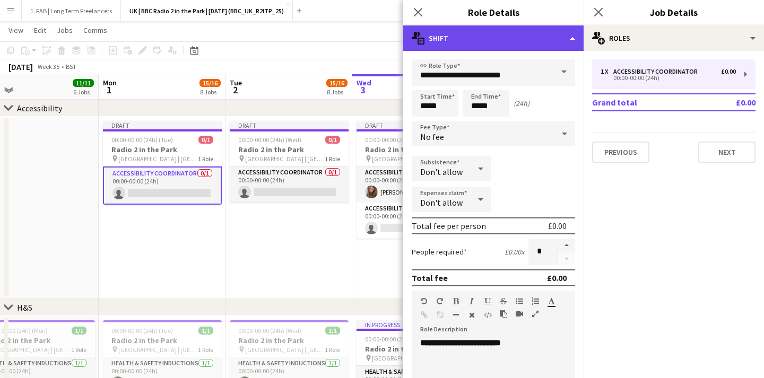
click at [464, 31] on div "multiple-actions-text Shift" at bounding box center [493, 37] width 180 height 25
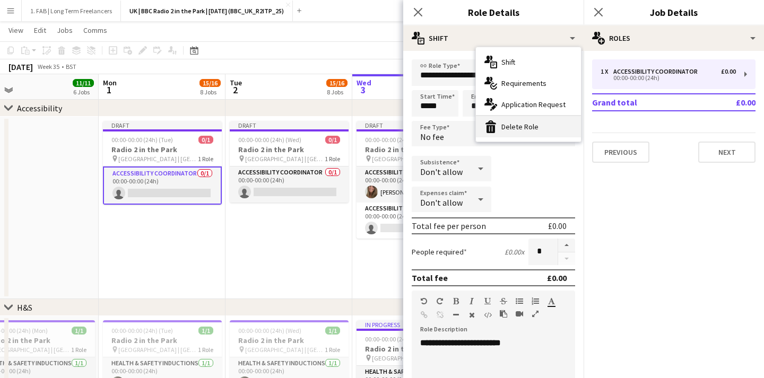
click at [528, 125] on div "bin-2 Delete Role" at bounding box center [528, 126] width 105 height 21
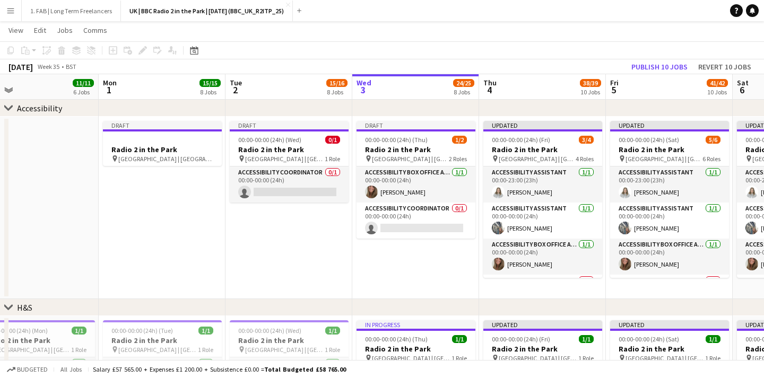
click at [289, 222] on app-date-cell "Draft 00:00-00:00 (24h) (Wed) 0/1 Radio 2 in the Park pin [GEOGRAPHIC_DATA] | […" at bounding box center [289, 208] width 127 height 183
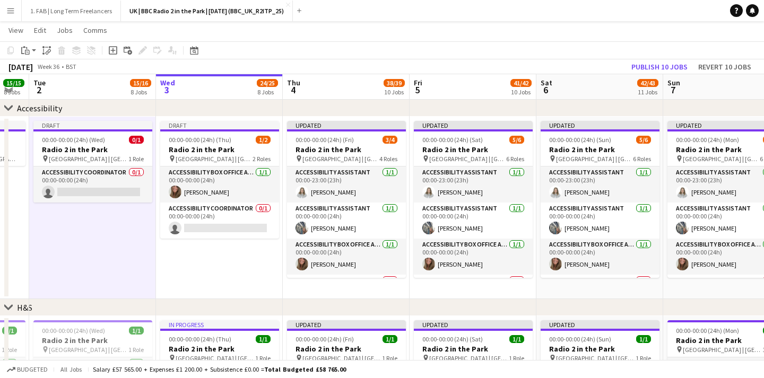
scroll to position [0, 478]
click at [100, 117] on app-date-cell "Draft 00:00-00:00 (24h) (Wed) 0/1 Radio 2 in the Park pin [GEOGRAPHIC_DATA] | […" at bounding box center [93, 208] width 127 height 183
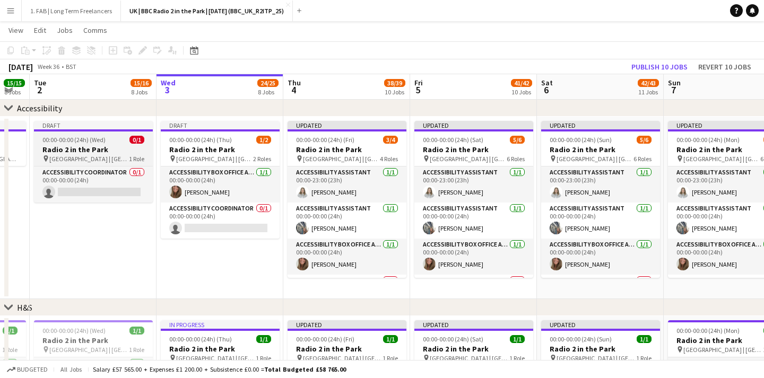
click at [100, 128] on div "Draft" at bounding box center [93, 125] width 119 height 8
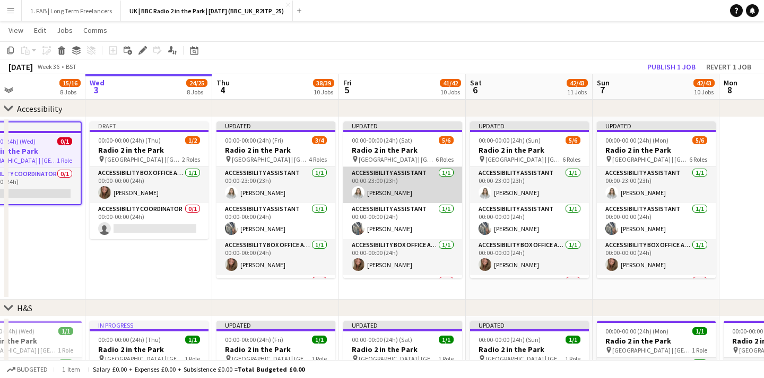
scroll to position [0, 426]
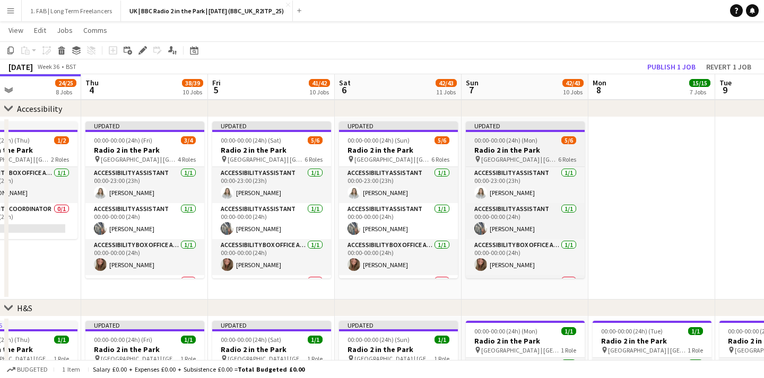
click at [521, 127] on div "Updated" at bounding box center [525, 126] width 119 height 8
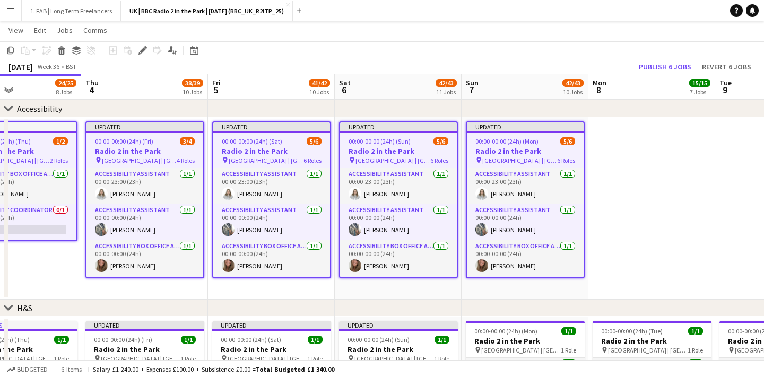
click at [137, 58] on app-toolbar "Copy Paste Paste Command V Paste with crew Command Shift V Paste linked Job [GE…" at bounding box center [382, 50] width 764 height 18
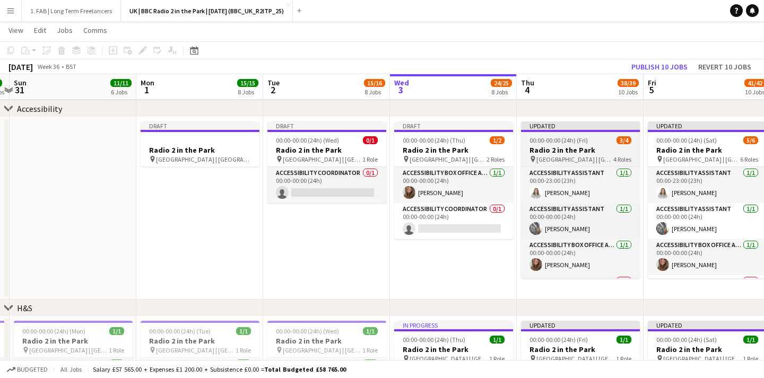
scroll to position [0, 297]
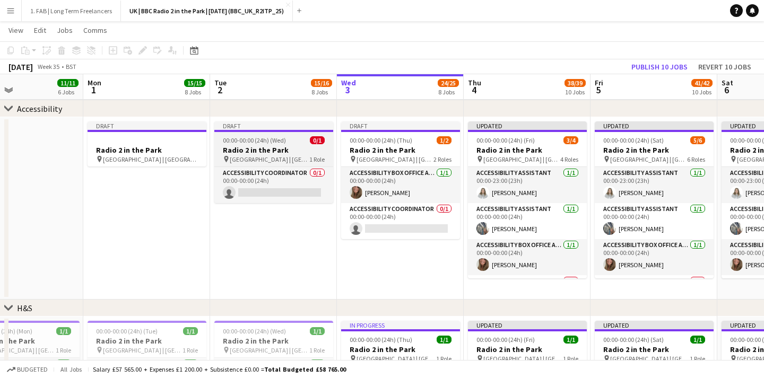
click at [233, 124] on div "Draft" at bounding box center [273, 126] width 119 height 8
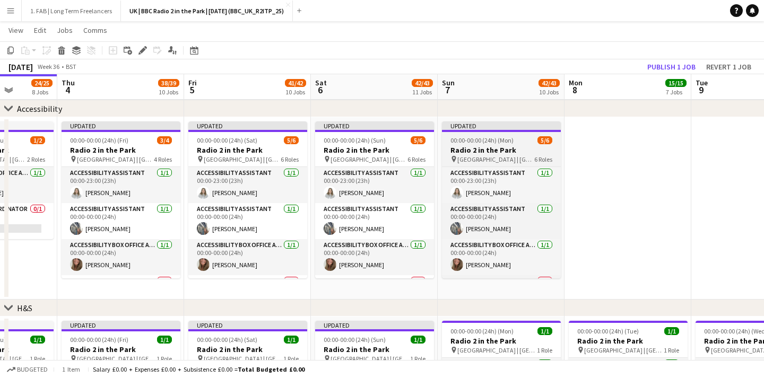
scroll to position [0, 461]
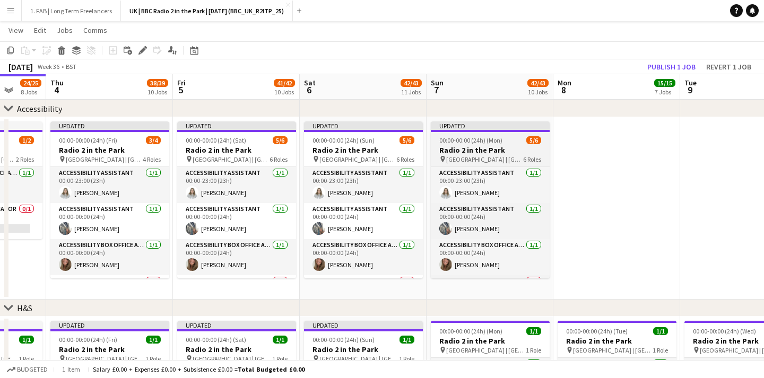
click at [485, 135] on app-job-card "Updated 00:00-00:00 (24h) (Mon) 5/6 Radio 2 in the Park pin [GEOGRAPHIC_DATA] |…" at bounding box center [490, 200] width 119 height 157
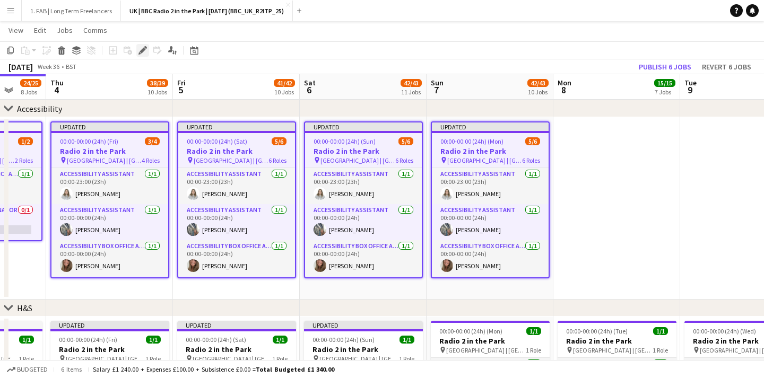
click at [144, 48] on icon at bounding box center [143, 51] width 6 height 6
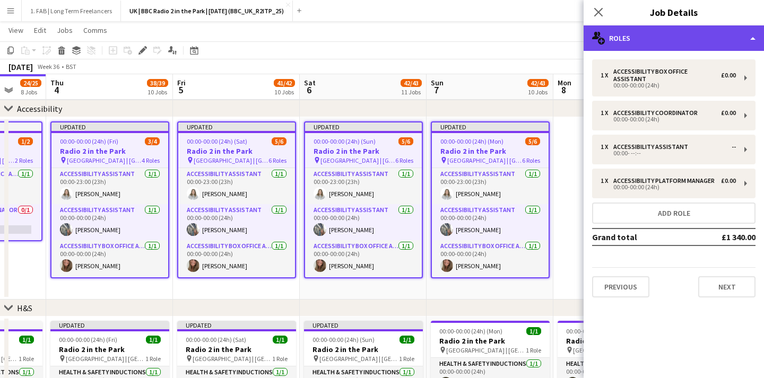
click at [675, 40] on div "multiple-users-add Roles" at bounding box center [674, 37] width 180 height 25
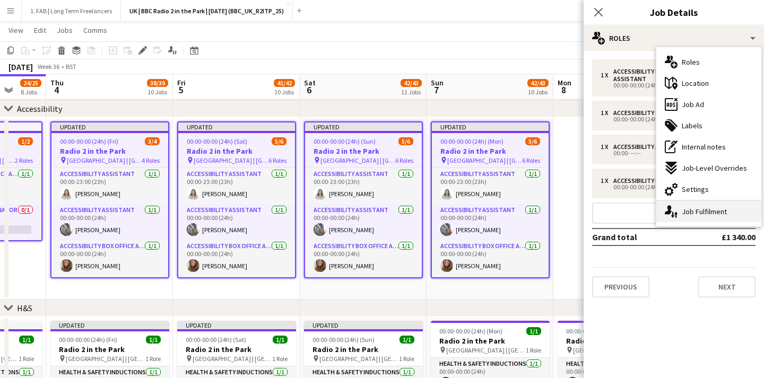
click at [692, 210] on div "single-neutral-actions-up-down Job Fulfilment" at bounding box center [709, 211] width 105 height 21
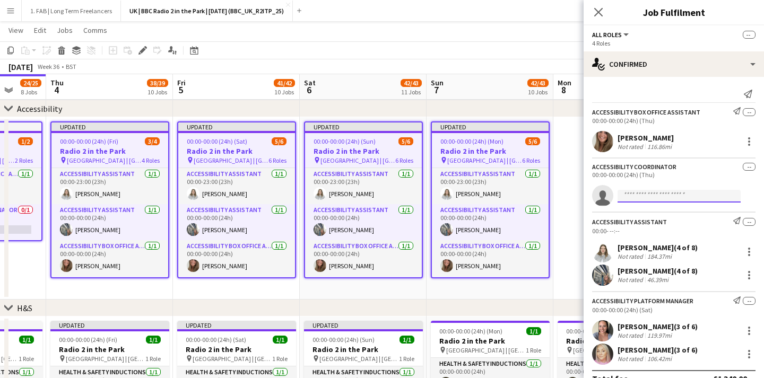
click at [643, 197] on input at bounding box center [679, 196] width 123 height 13
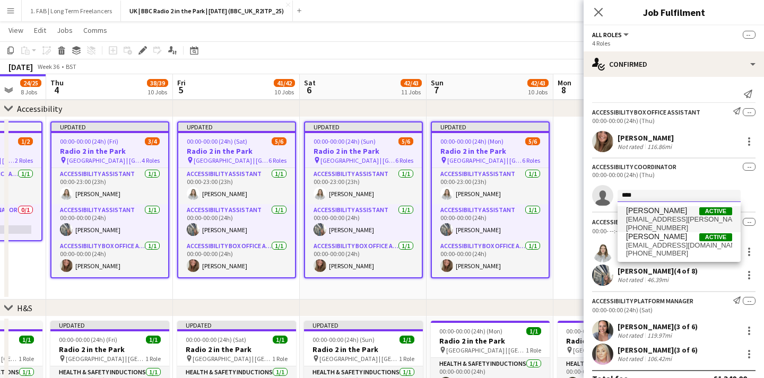
type input "****"
click at [649, 221] on span "[EMAIL_ADDRESS][PERSON_NAME][DOMAIN_NAME]" at bounding box center [679, 219] width 106 height 8
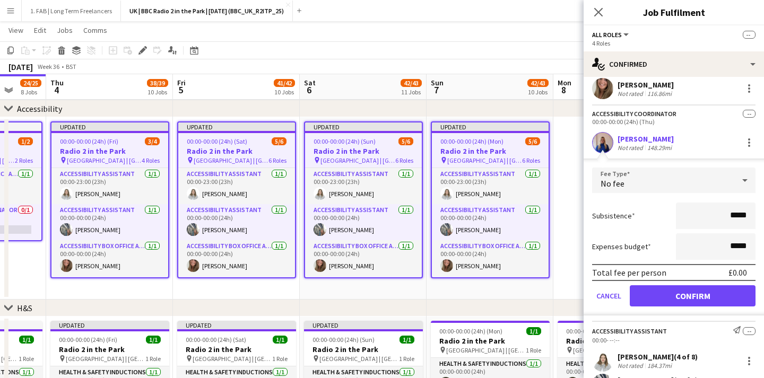
scroll to position [54, 0]
click at [679, 290] on button "Confirm" at bounding box center [693, 295] width 126 height 21
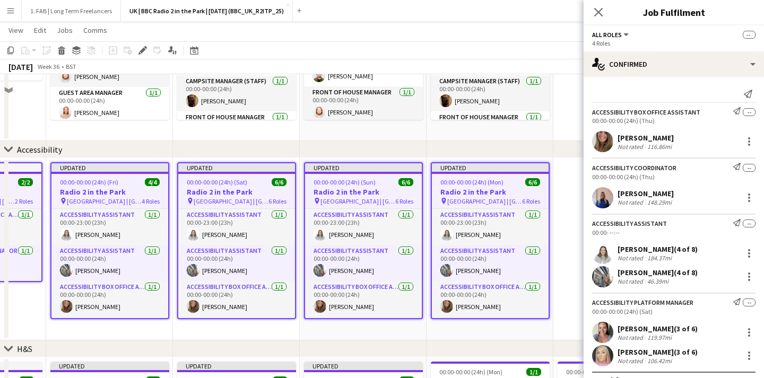
scroll to position [406, 0]
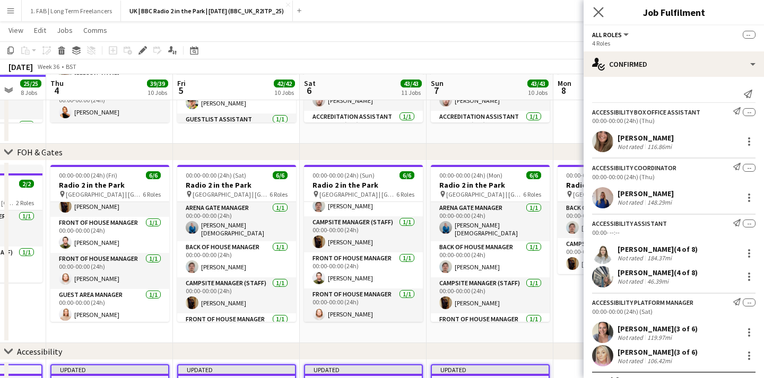
click at [599, 18] on app-icon "Close pop-in" at bounding box center [598, 12] width 15 height 15
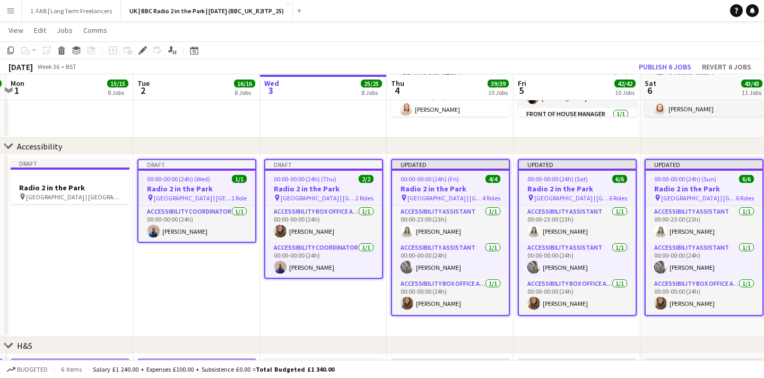
scroll to position [0, 244]
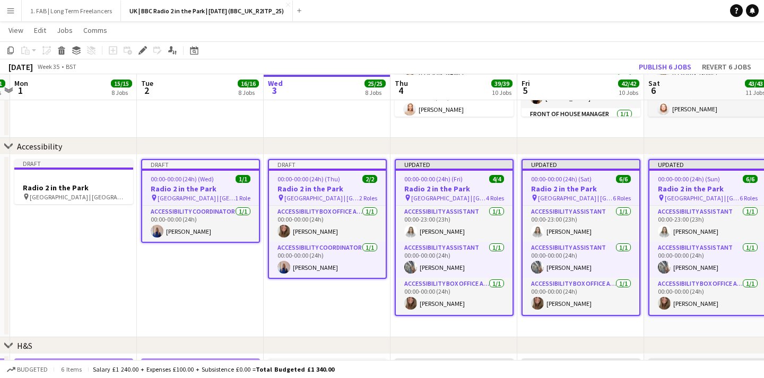
click at [181, 164] on div "Draft" at bounding box center [200, 164] width 117 height 8
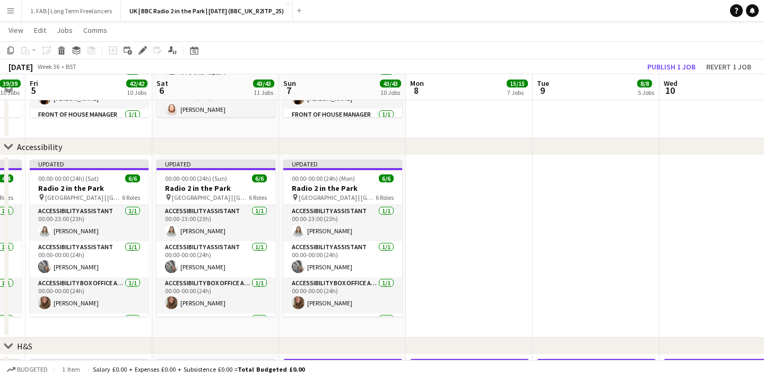
scroll to position [0, 385]
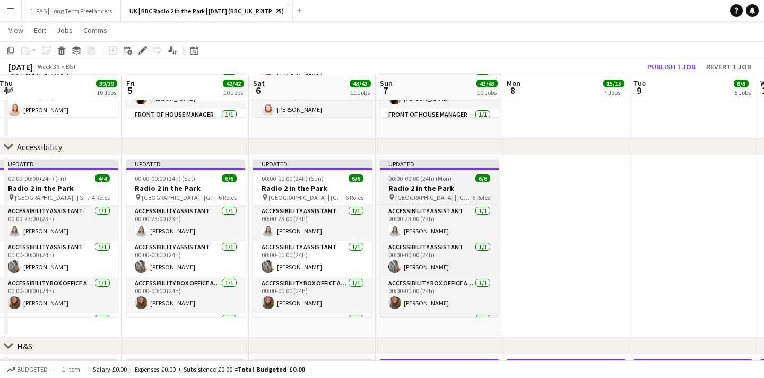
click at [402, 167] on div "Updated" at bounding box center [439, 164] width 119 height 8
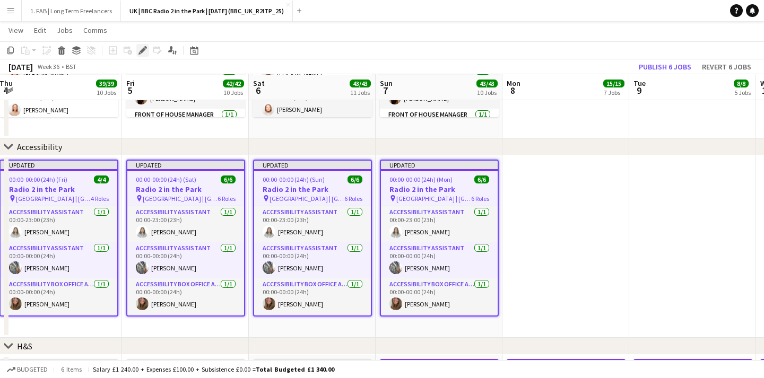
click at [143, 50] on icon at bounding box center [143, 51] width 6 height 6
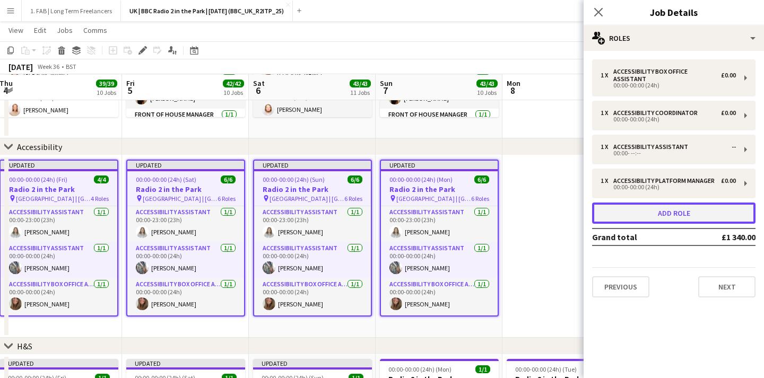
click at [640, 217] on button "Add role" at bounding box center [673, 213] width 163 height 21
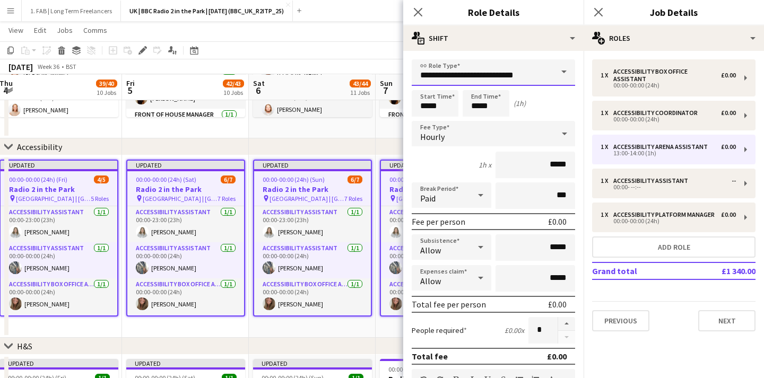
click at [506, 79] on input "**********" at bounding box center [493, 72] width 163 height 27
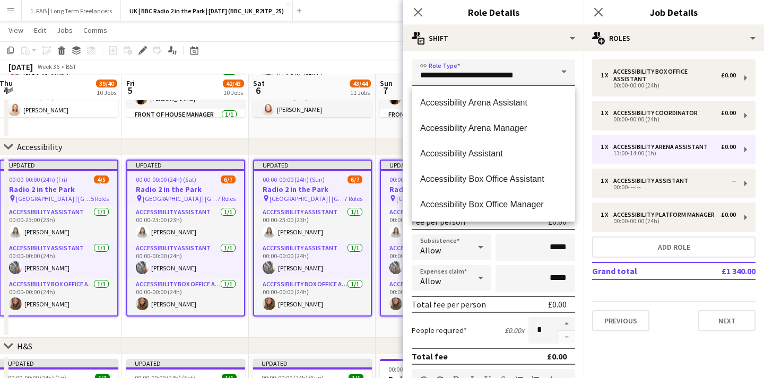
click at [544, 73] on input "**********" at bounding box center [493, 72] width 163 height 27
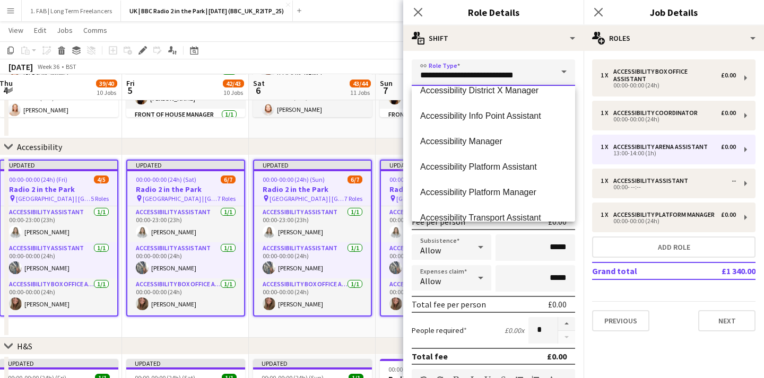
scroll to position [272, 0]
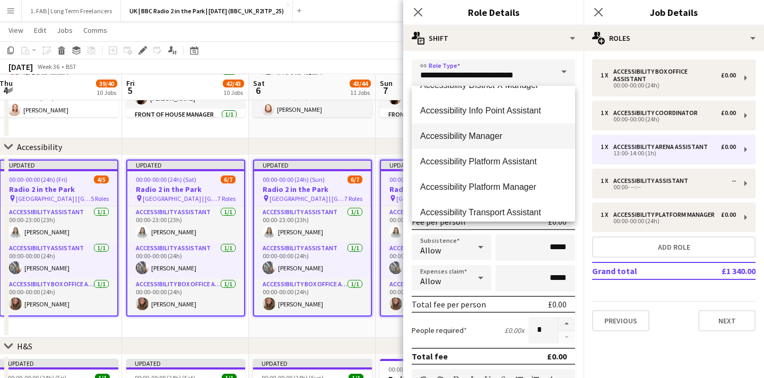
click at [508, 130] on mat-option "Accessibility Manager" at bounding box center [493, 136] width 163 height 25
type input "**********"
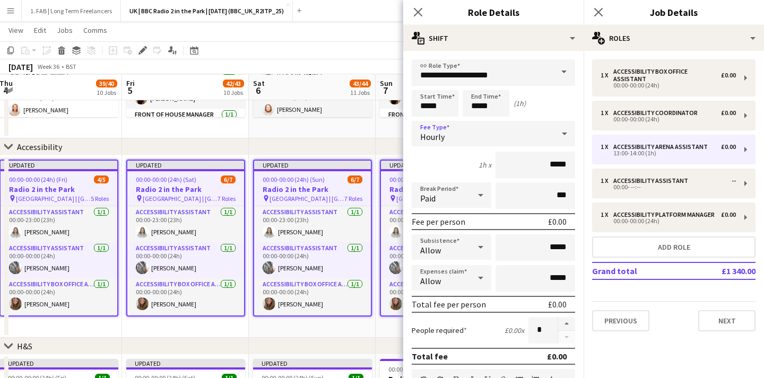
click at [454, 136] on div "Hourly" at bounding box center [483, 133] width 142 height 25
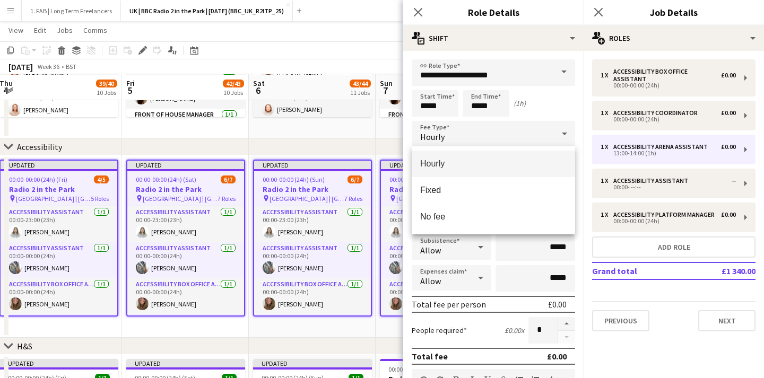
drag, startPoint x: 441, startPoint y: 100, endPoint x: 404, endPoint y: 100, distance: 36.1
click at [404, 100] on div at bounding box center [382, 189] width 764 height 378
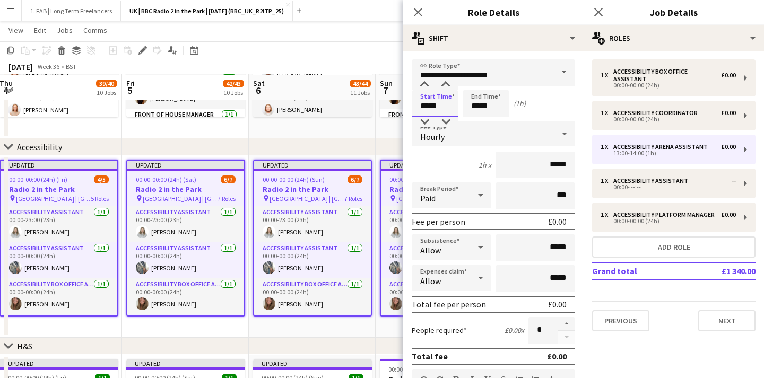
click at [438, 103] on input "*****" at bounding box center [435, 103] width 47 height 27
drag, startPoint x: 444, startPoint y: 107, endPoint x: 395, endPoint y: 105, distance: 48.3
click at [395, 105] on body "Menu Boards Boards Boards All jobs Status Workforce Workforce My Workforce Recr…" at bounding box center [382, 348] width 764 height 1919
type input "*****"
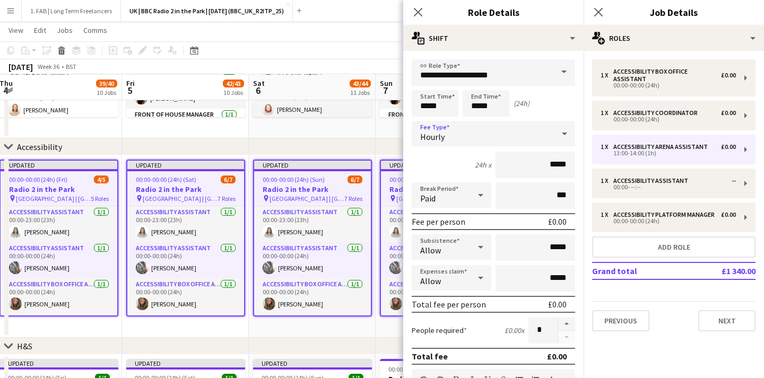
click at [455, 135] on div "Hourly" at bounding box center [483, 133] width 142 height 25
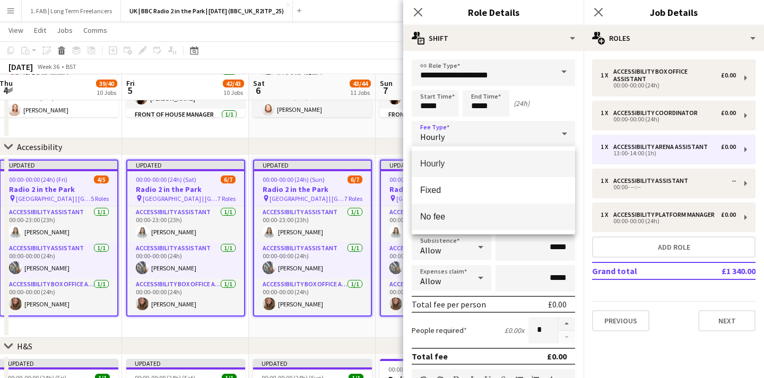
click at [446, 214] on span "No fee" at bounding box center [493, 217] width 146 height 10
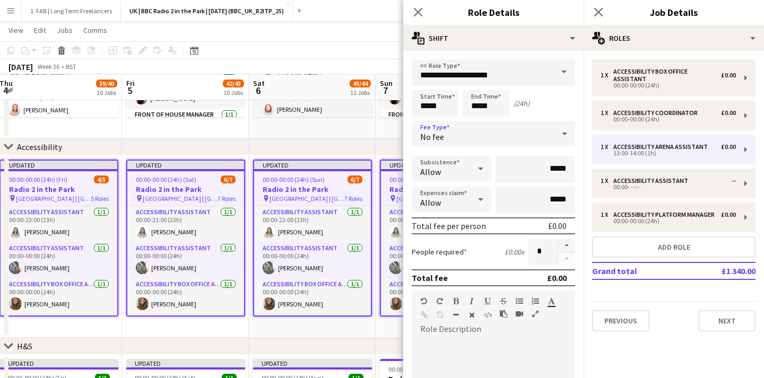
scroll to position [117, 0]
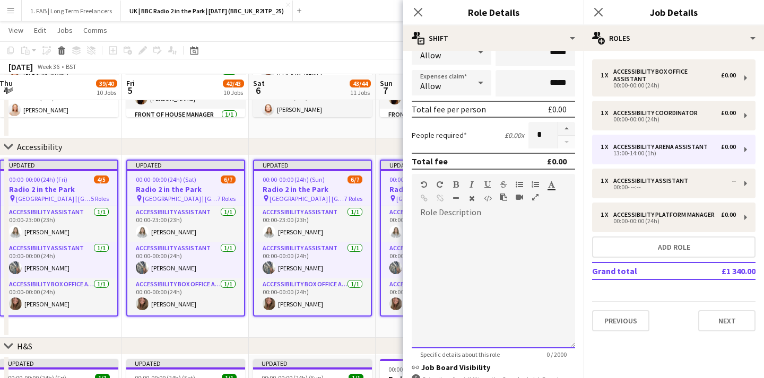
click at [447, 262] on div at bounding box center [493, 284] width 163 height 127
drag, startPoint x: 501, startPoint y: 226, endPoint x: 389, endPoint y: 217, distance: 111.8
click at [389, 217] on body "Menu Boards Boards Boards All jobs Status Workforce Workforce My Workforce Recr…" at bounding box center [382, 348] width 764 height 1919
click at [453, 184] on icon "button" at bounding box center [456, 184] width 6 height 7
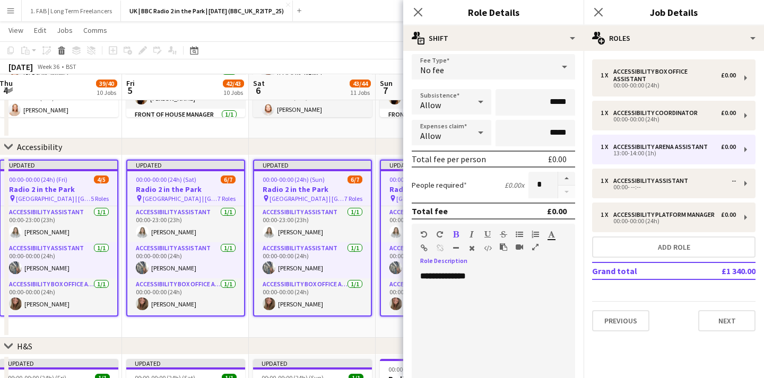
scroll to position [0, 0]
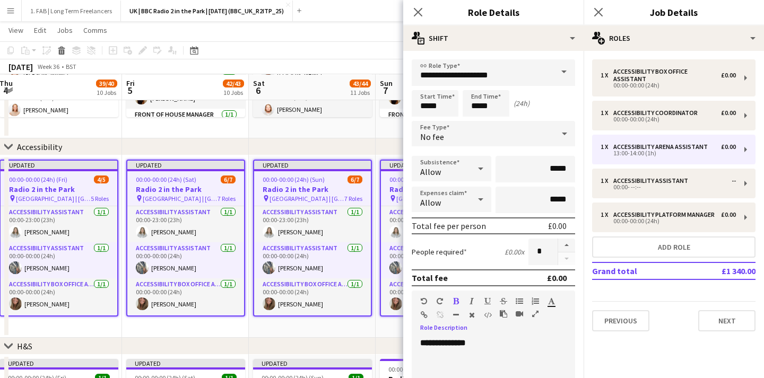
click at [449, 343] on b "**********" at bounding box center [443, 343] width 46 height 8
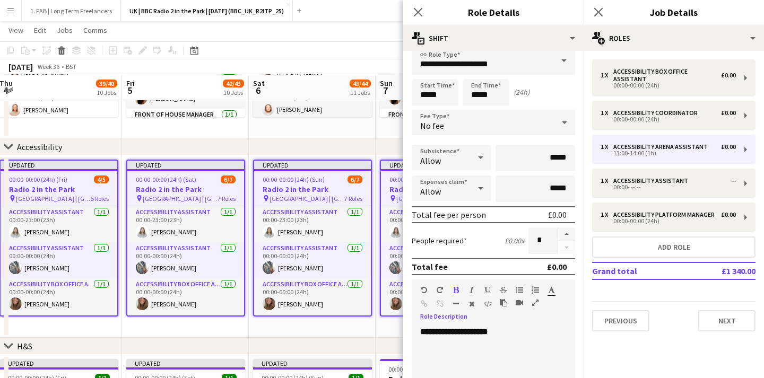
scroll to position [208, 0]
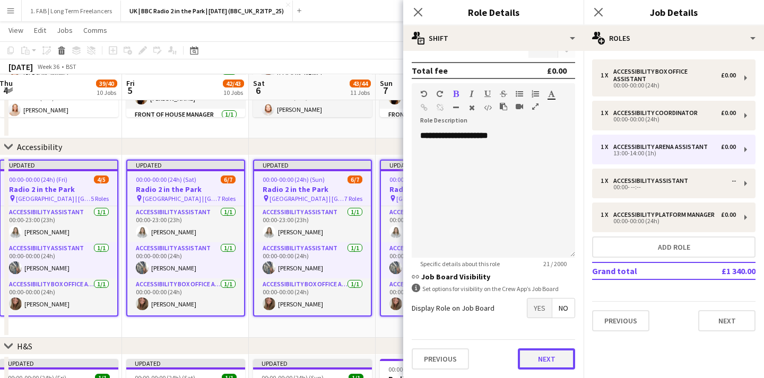
click at [540, 365] on button "Next" at bounding box center [546, 359] width 57 height 21
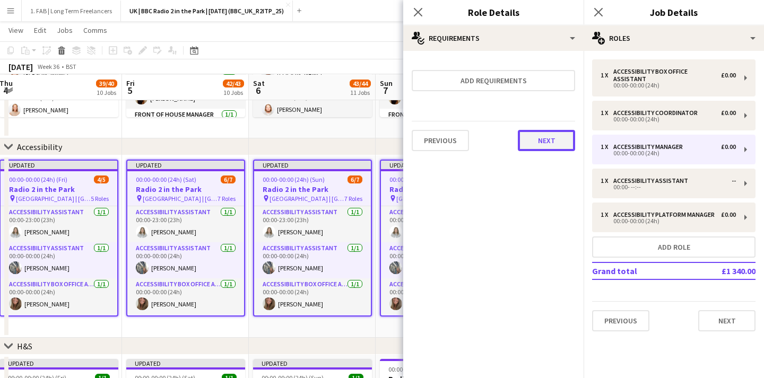
click at [556, 148] on button "Next" at bounding box center [546, 140] width 57 height 21
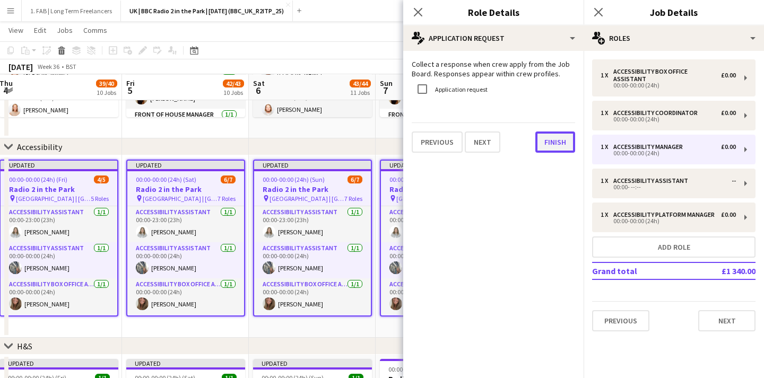
click at [552, 134] on button "Finish" at bounding box center [556, 142] width 40 height 21
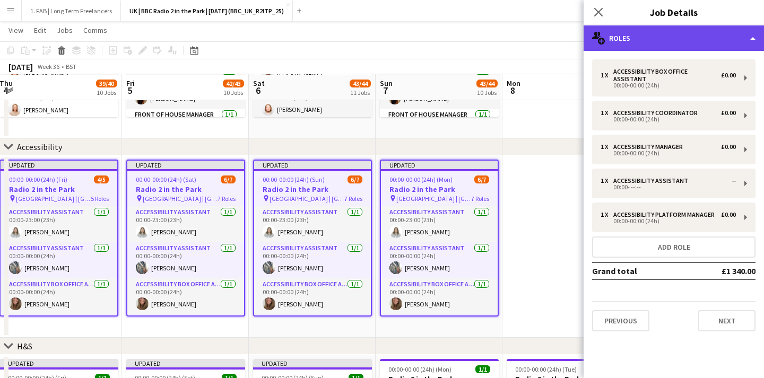
click at [641, 44] on div "multiple-users-add Roles" at bounding box center [674, 37] width 180 height 25
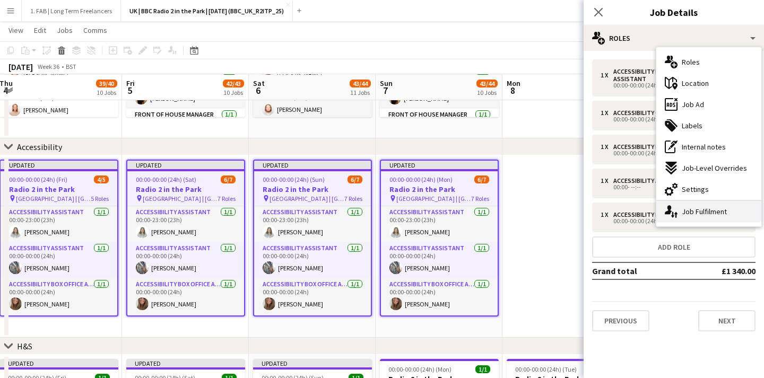
click at [679, 218] on div "single-neutral-actions-up-down Job Fulfilment" at bounding box center [709, 211] width 105 height 21
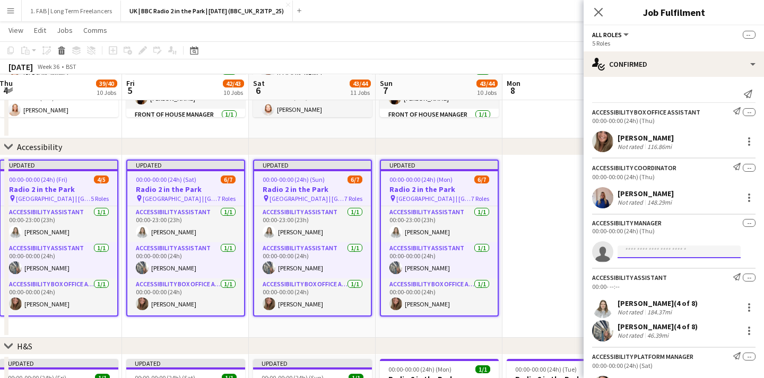
click at [634, 255] on input at bounding box center [679, 252] width 123 height 13
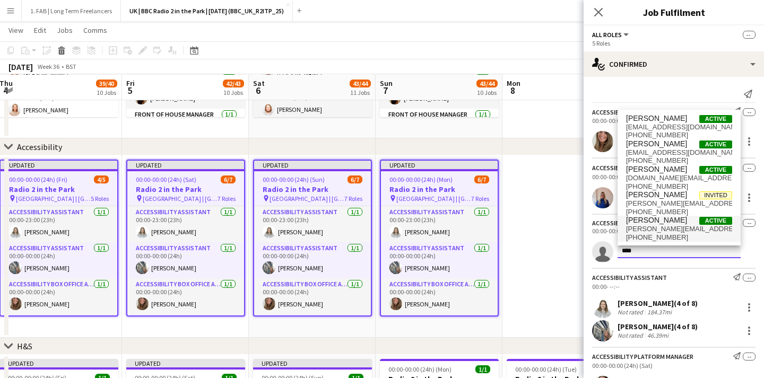
type input "****"
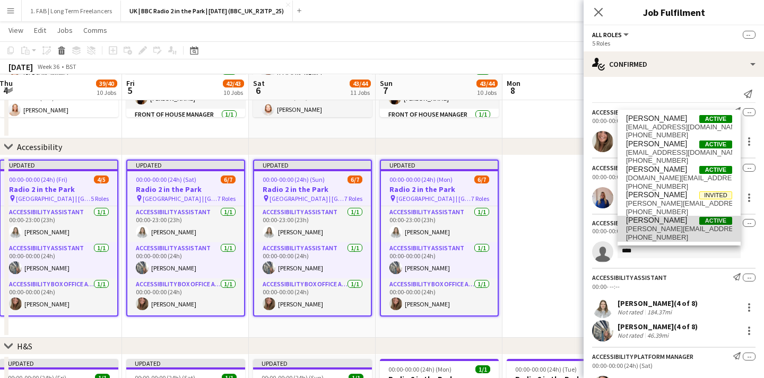
click at [673, 239] on span "[PHONE_NUMBER]" at bounding box center [679, 238] width 106 height 8
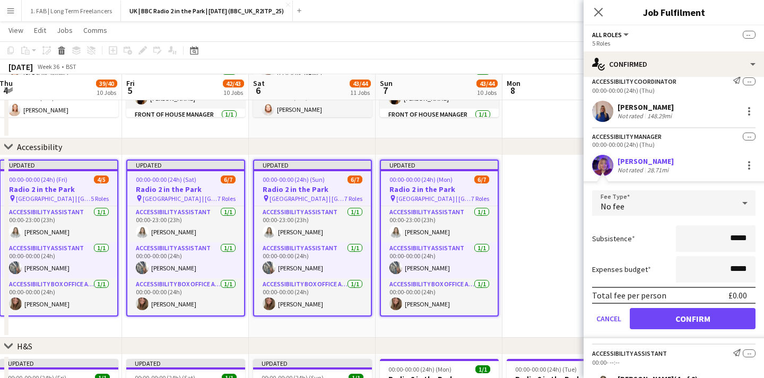
scroll to position [91, 0]
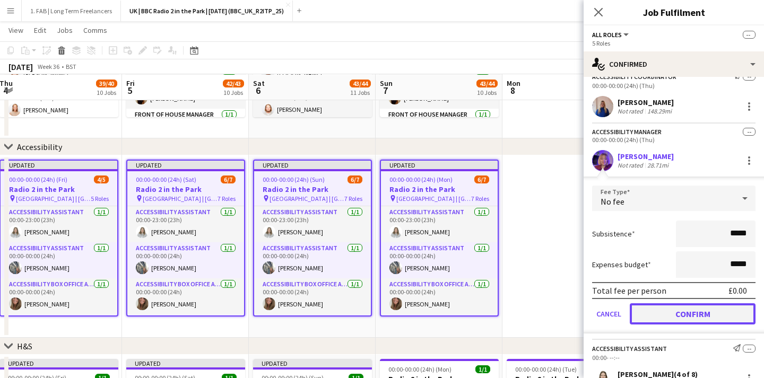
click at [678, 319] on button "Confirm" at bounding box center [693, 314] width 126 height 21
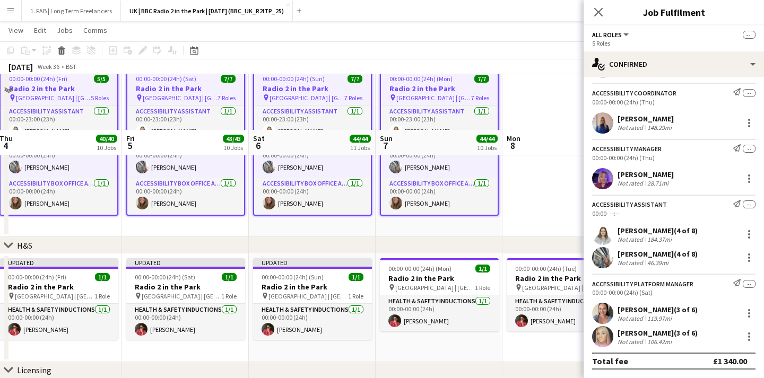
scroll to position [781, 0]
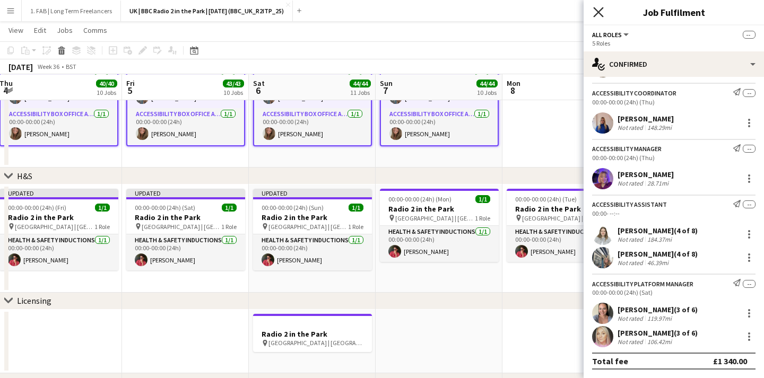
click at [602, 9] on icon at bounding box center [598, 12] width 10 height 10
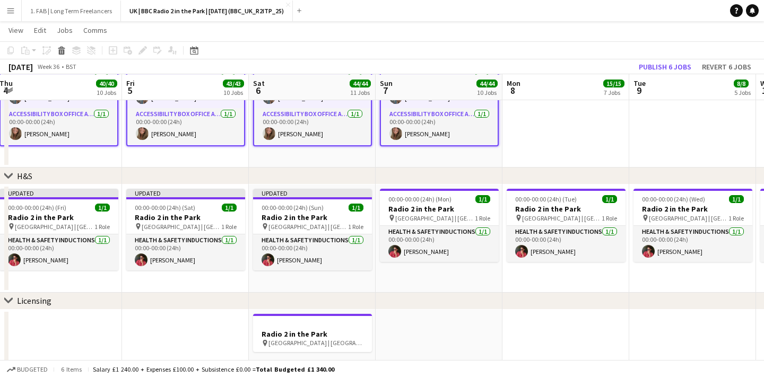
click at [580, 116] on app-date-cell at bounding box center [566, 76] width 127 height 183
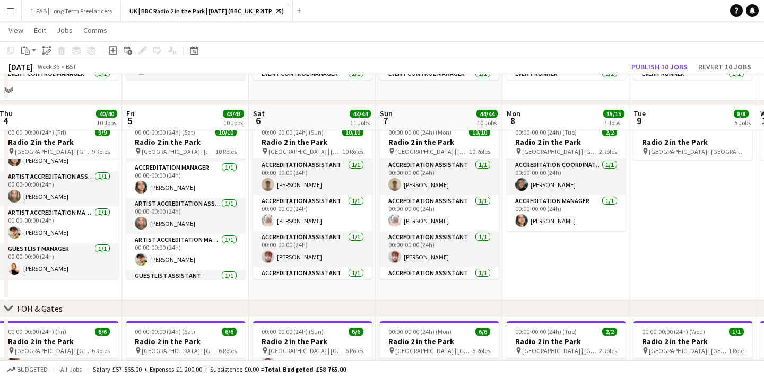
scroll to position [214, 0]
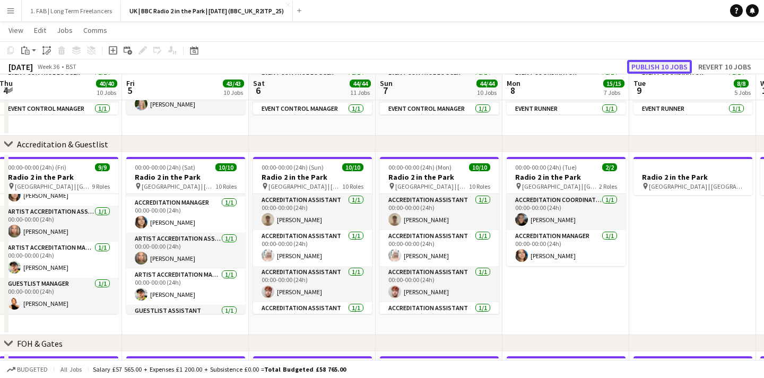
click at [676, 66] on button "Publish 10 jobs" at bounding box center [659, 67] width 65 height 14
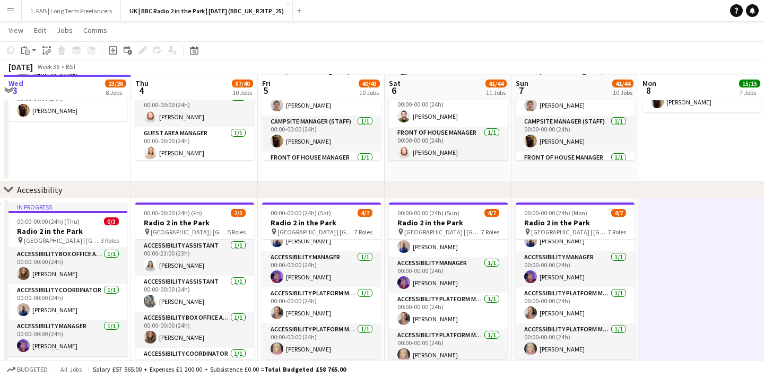
scroll to position [133, 0]
